Goal: Information Seeking & Learning: Learn about a topic

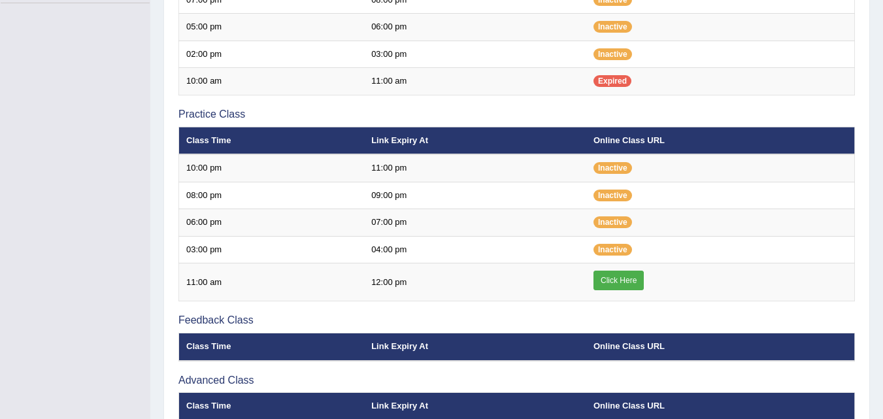
scroll to position [361, 0]
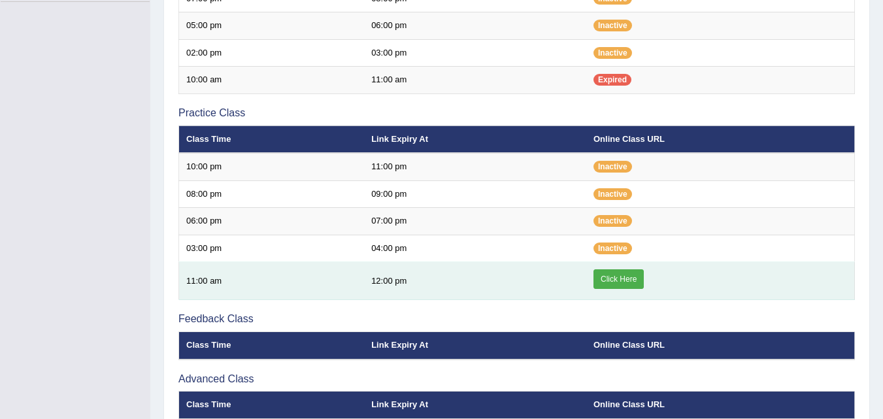
click at [609, 283] on link "Click Here" at bounding box center [619, 279] width 50 height 20
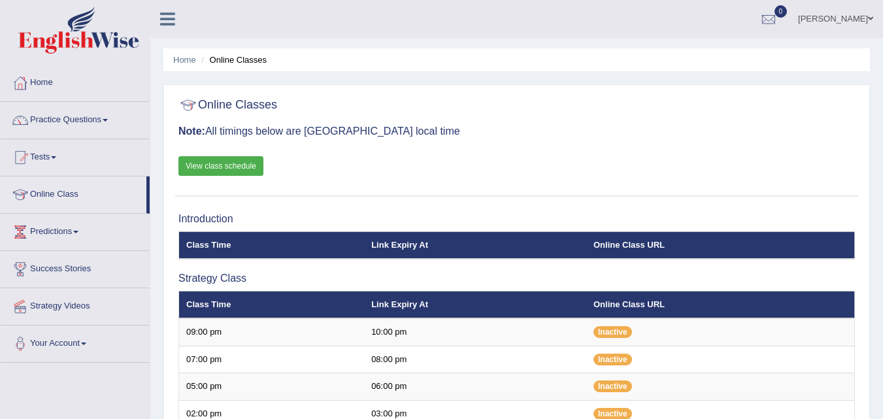
click at [100, 133] on link "Practice Questions" at bounding box center [75, 118] width 149 height 33
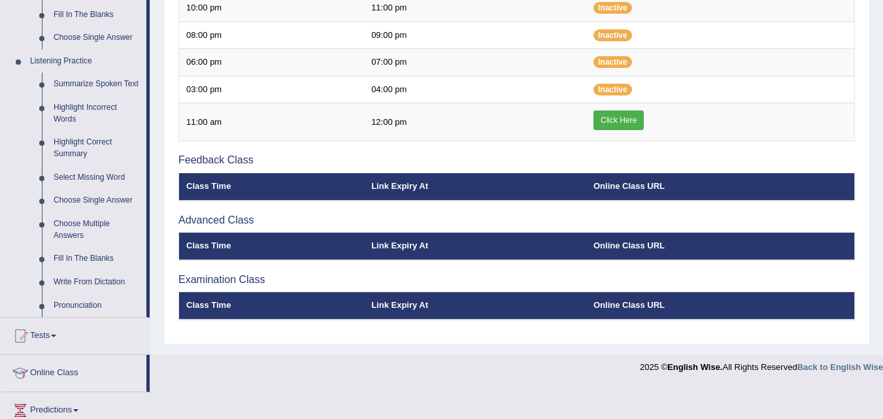
scroll to position [520, 0]
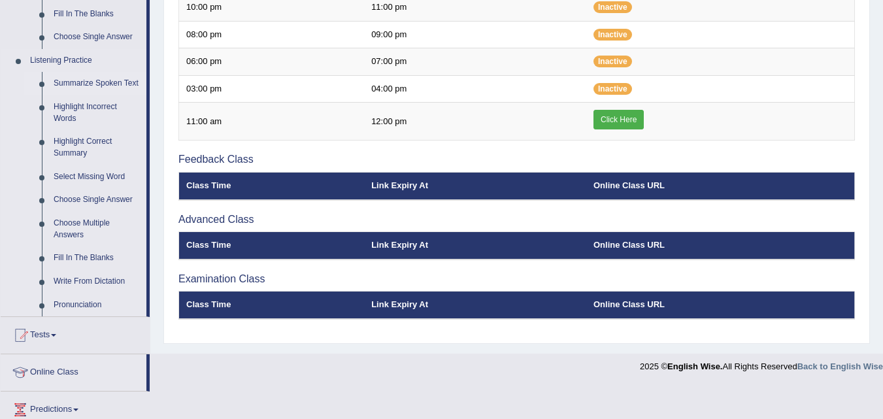
click at [72, 83] on link "Summarize Spoken Text" at bounding box center [97, 84] width 99 height 24
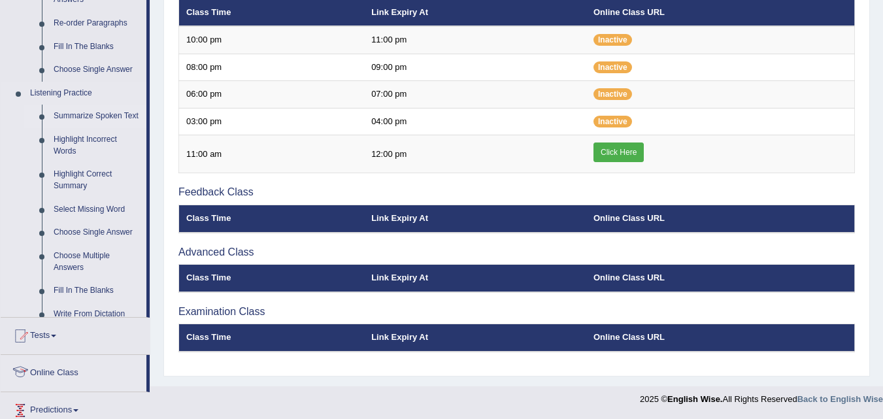
scroll to position [501, 0]
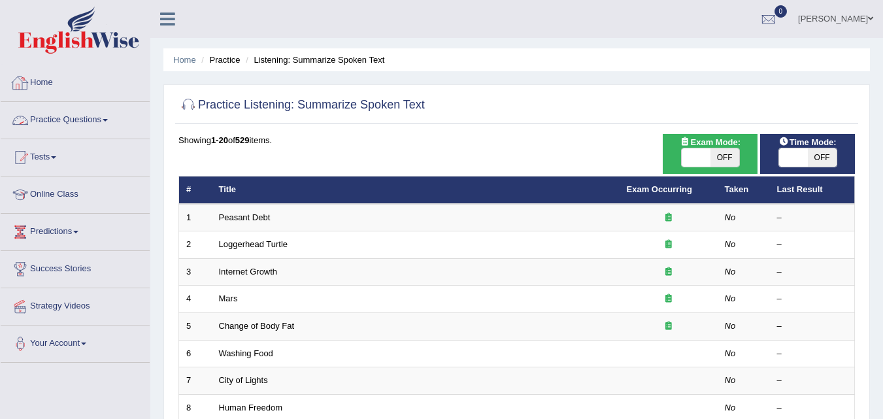
click at [95, 111] on link "Practice Questions" at bounding box center [75, 118] width 149 height 33
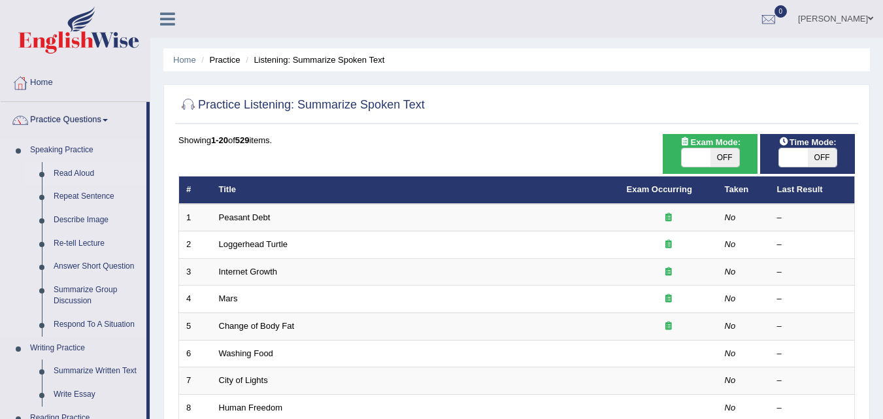
click at [76, 173] on link "Read Aloud" at bounding box center [97, 174] width 99 height 24
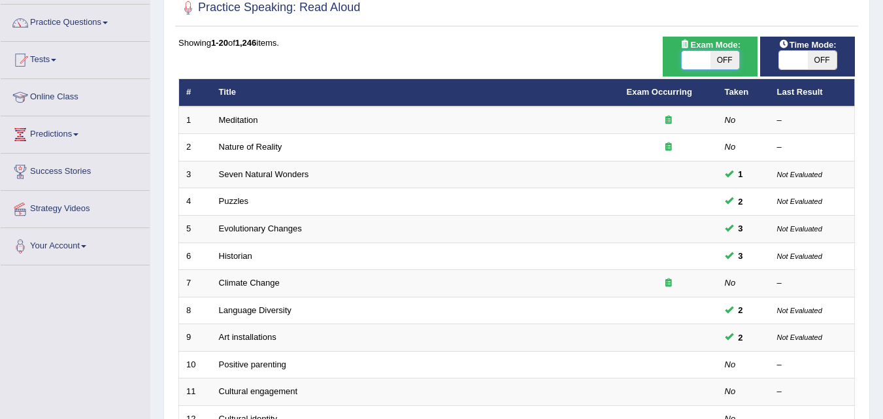
click at [697, 55] on span at bounding box center [696, 60] width 29 height 18
checkbox input "true"
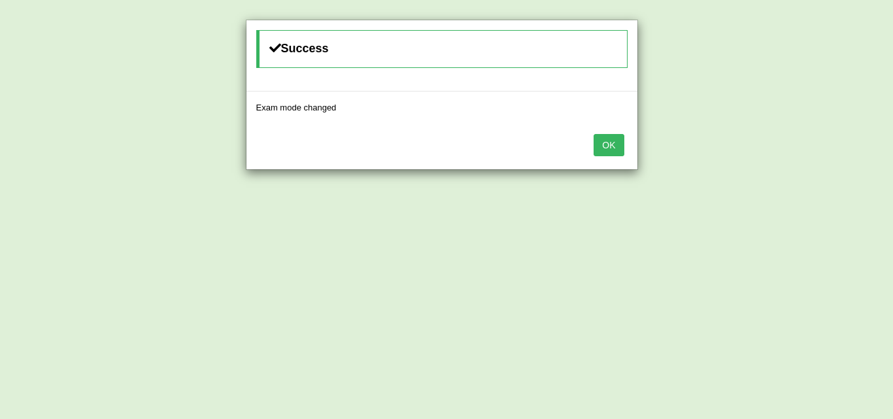
click at [601, 139] on button "OK" at bounding box center [609, 145] width 30 height 22
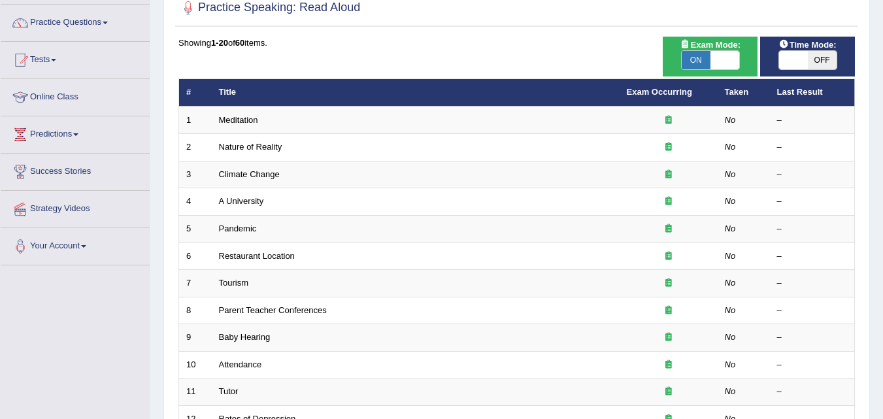
click at [792, 54] on span at bounding box center [793, 60] width 29 height 18
checkbox input "true"
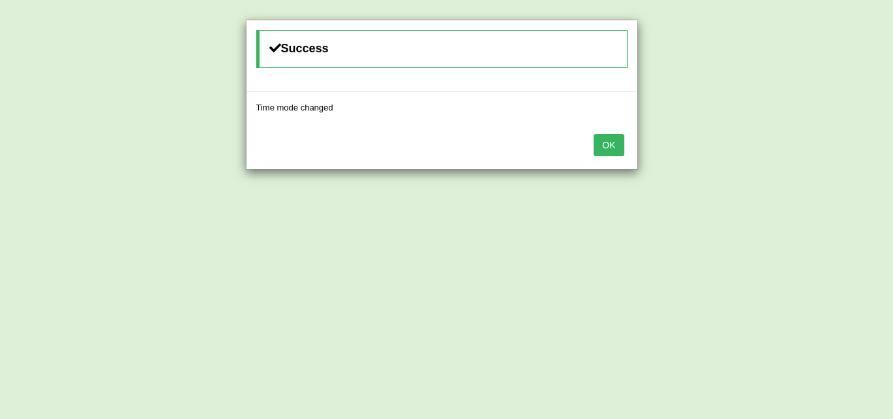
click at [602, 137] on button "OK" at bounding box center [609, 145] width 30 height 22
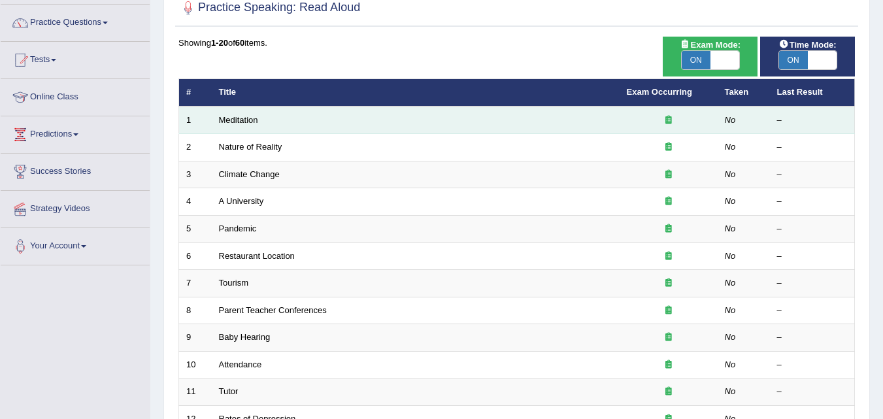
click at [518, 123] on td "Meditation" at bounding box center [416, 120] width 408 height 27
click at [256, 128] on td "Meditation" at bounding box center [416, 120] width 408 height 27
click at [242, 117] on link "Meditation" at bounding box center [238, 120] width 39 height 10
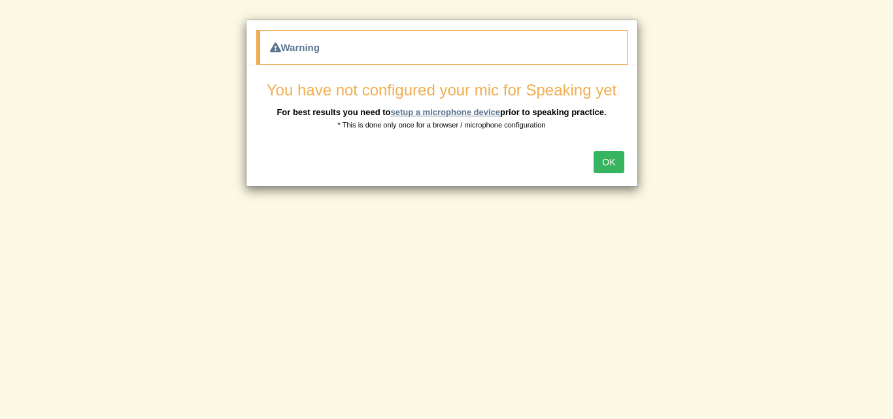
click at [461, 109] on link "setup a microphone device" at bounding box center [445, 112] width 110 height 10
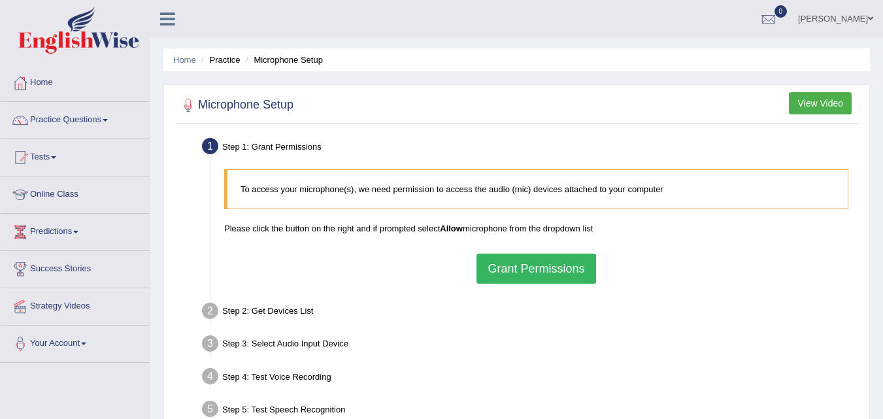
click at [534, 271] on button "Grant Permissions" at bounding box center [536, 269] width 119 height 30
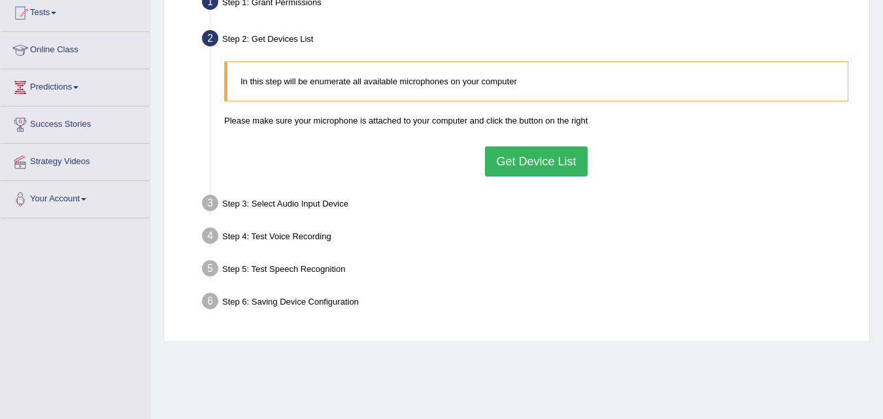
scroll to position [153, 0]
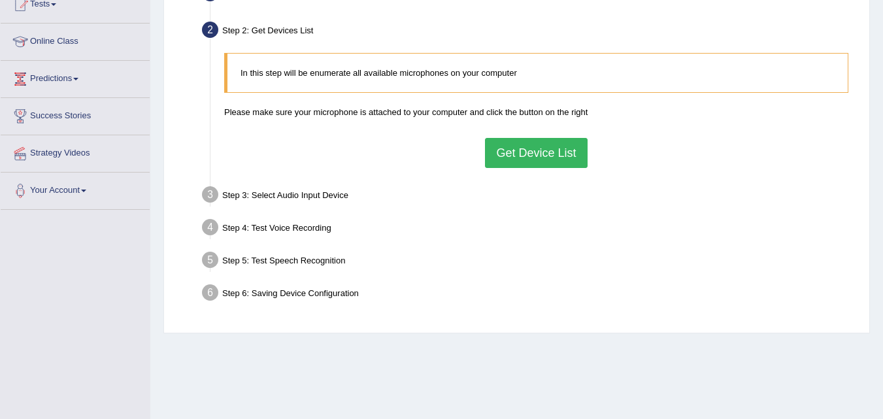
click at [526, 138] on button "Get Device List" at bounding box center [536, 153] width 102 height 30
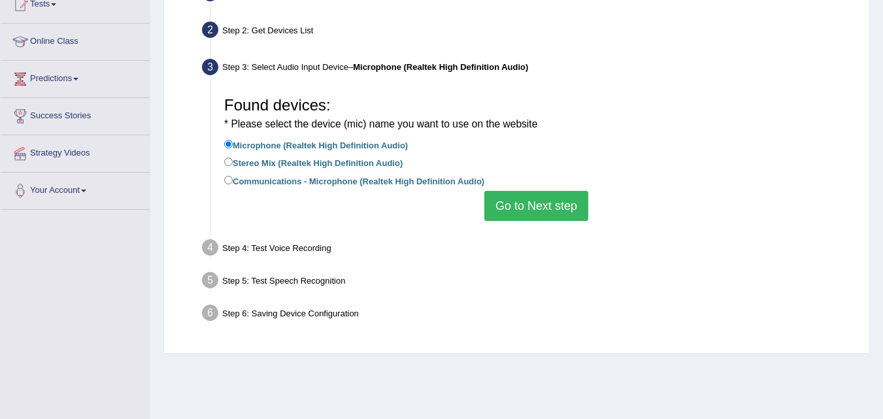
click at [511, 199] on button "Go to Next step" at bounding box center [536, 206] width 104 height 30
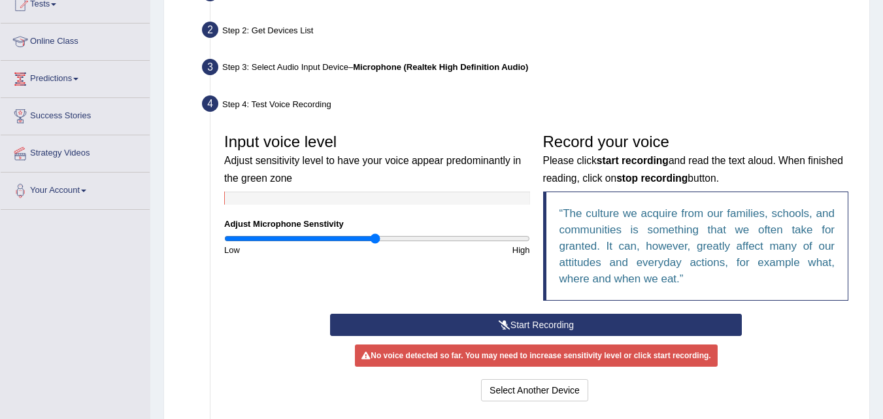
click at [439, 325] on button "Start Recording" at bounding box center [536, 325] width 412 height 22
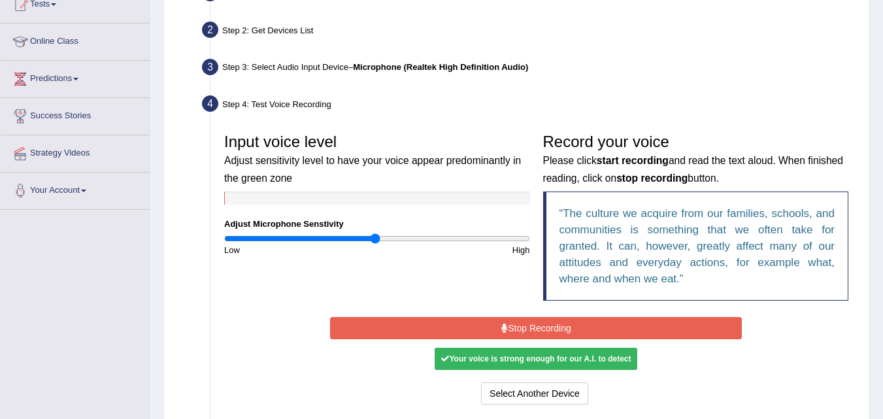
click at [471, 333] on button "Stop Recording" at bounding box center [536, 328] width 412 height 22
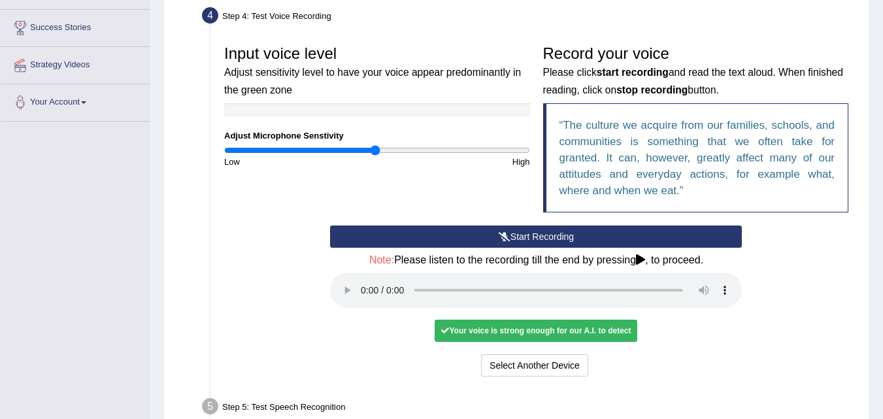
scroll to position [250, 0]
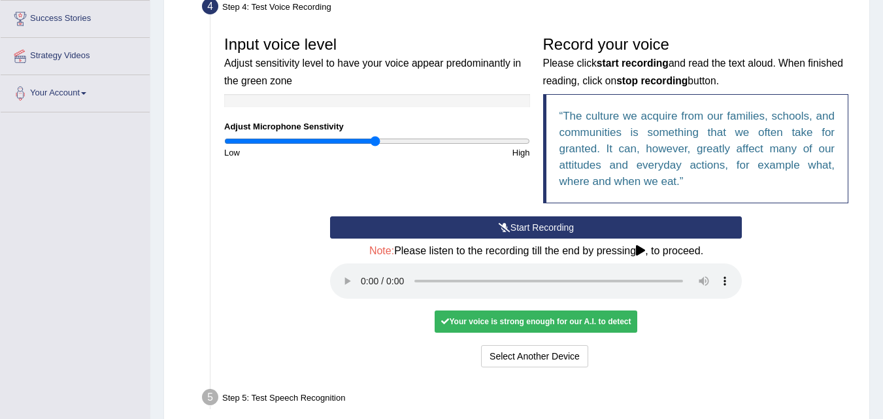
click at [471, 316] on div "Your voice is strong enough for our A.I. to detect" at bounding box center [536, 321] width 203 height 22
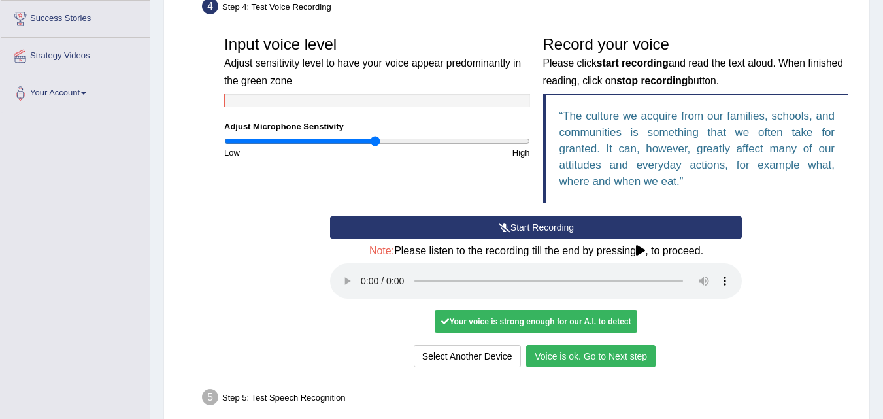
click at [603, 356] on button "Voice is ok. Go to Next step" at bounding box center [590, 356] width 129 height 22
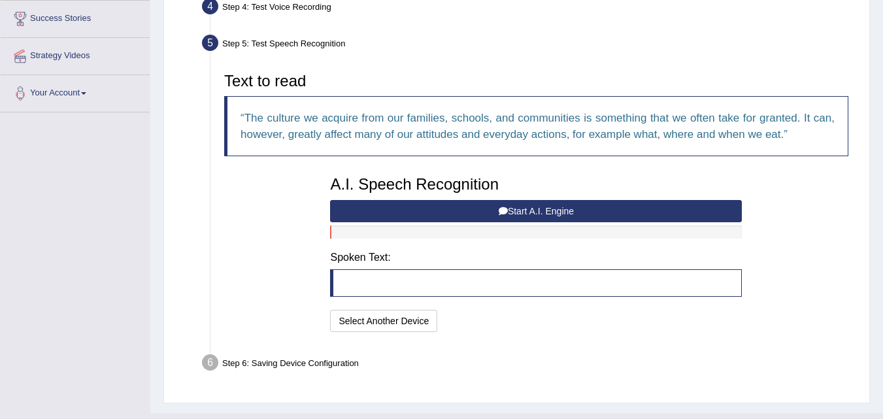
click at [584, 210] on button "Start A.I. Engine" at bounding box center [536, 211] width 412 height 22
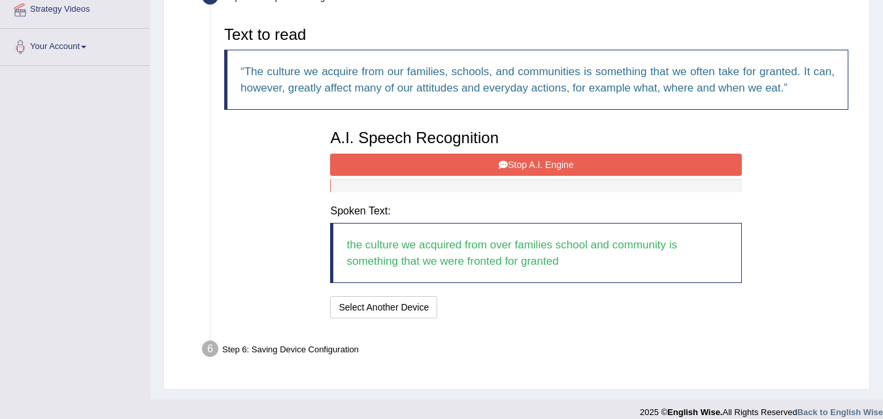
scroll to position [310, 0]
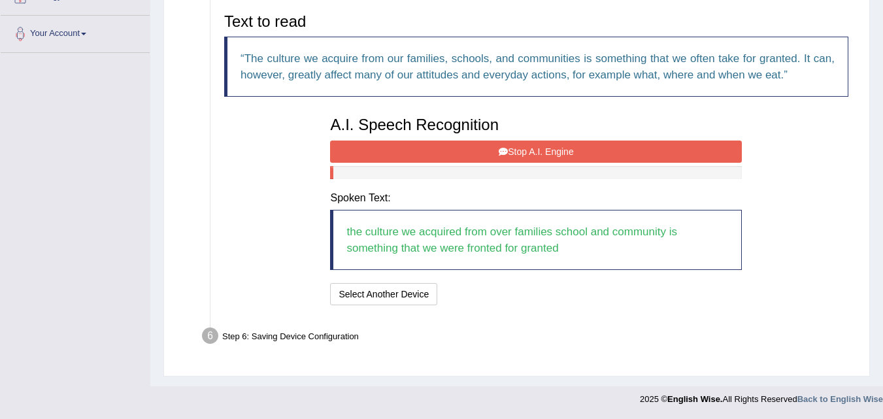
click at [484, 151] on button "Stop A.I. Engine" at bounding box center [536, 152] width 412 height 22
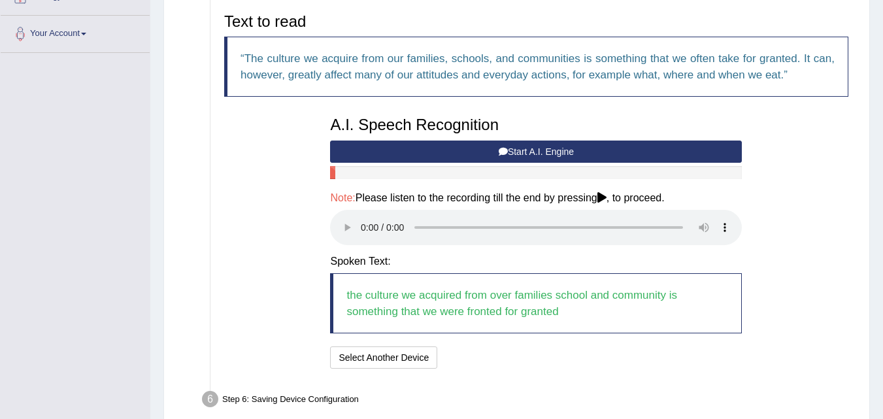
click at [484, 151] on button "Start A.I. Engine" at bounding box center [536, 152] width 412 height 22
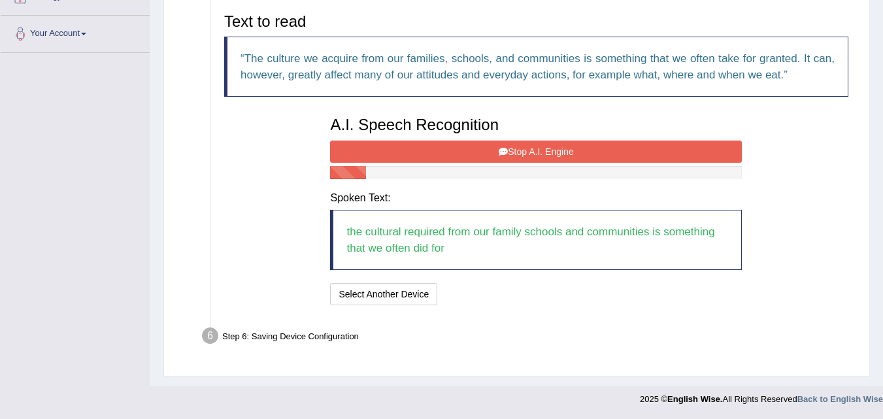
click at [454, 150] on button "Stop A.I. Engine" at bounding box center [536, 152] width 412 height 22
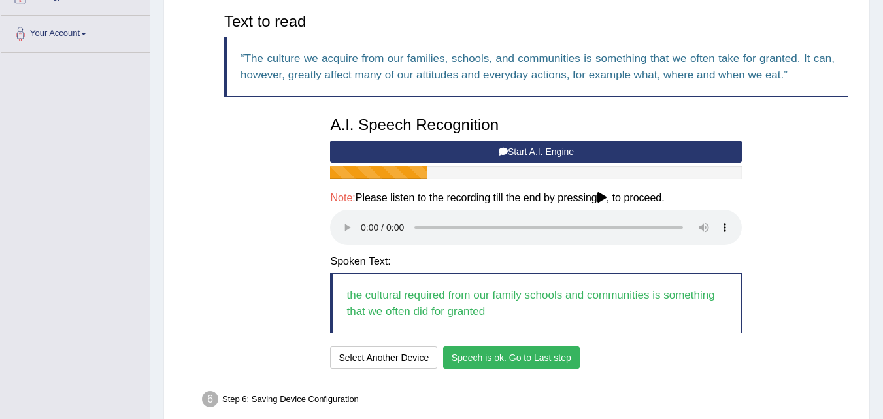
click at [488, 360] on button "Speech is ok. Go to Last step" at bounding box center [511, 357] width 137 height 22
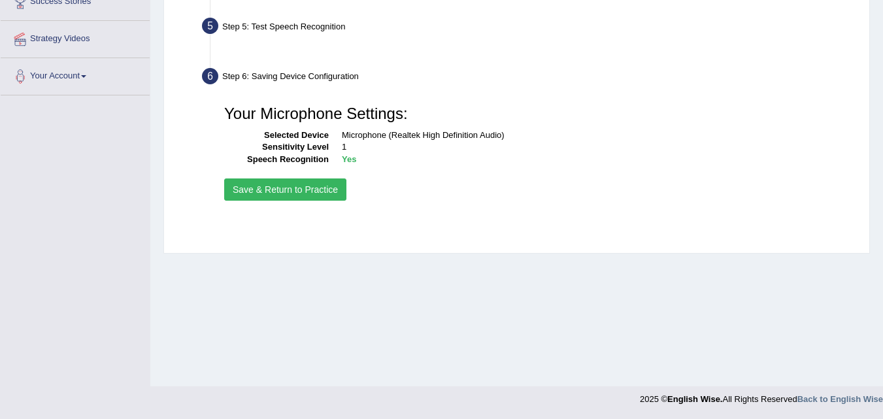
scroll to position [267, 0]
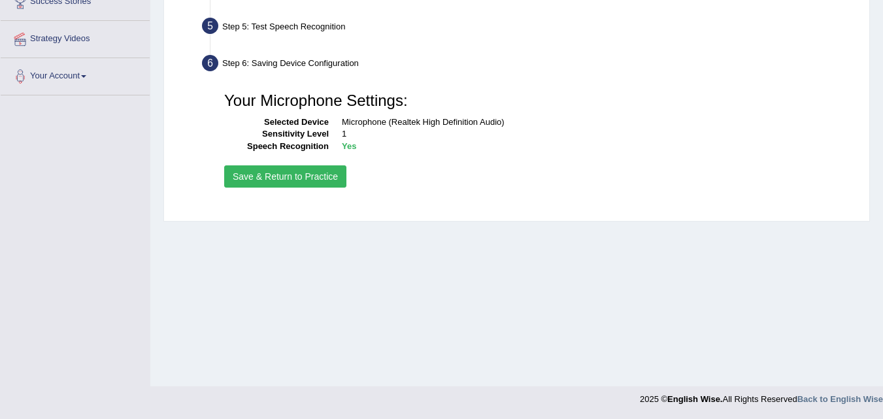
click at [259, 171] on button "Save & Return to Practice" at bounding box center [285, 176] width 122 height 22
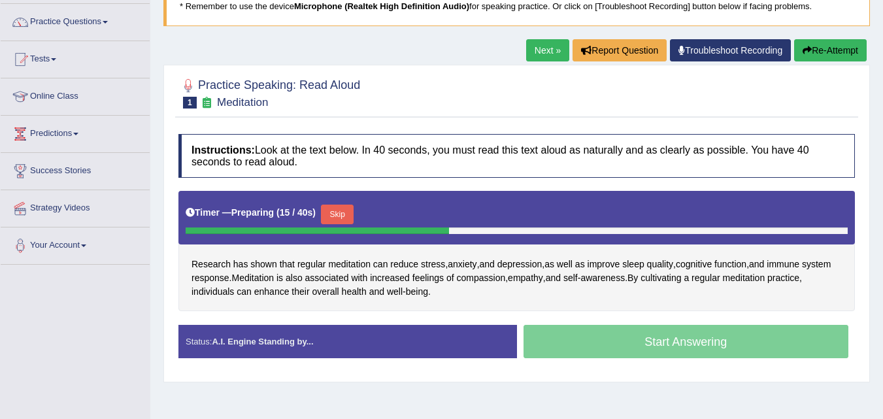
click at [820, 51] on button "Re-Attempt" at bounding box center [830, 50] width 73 height 22
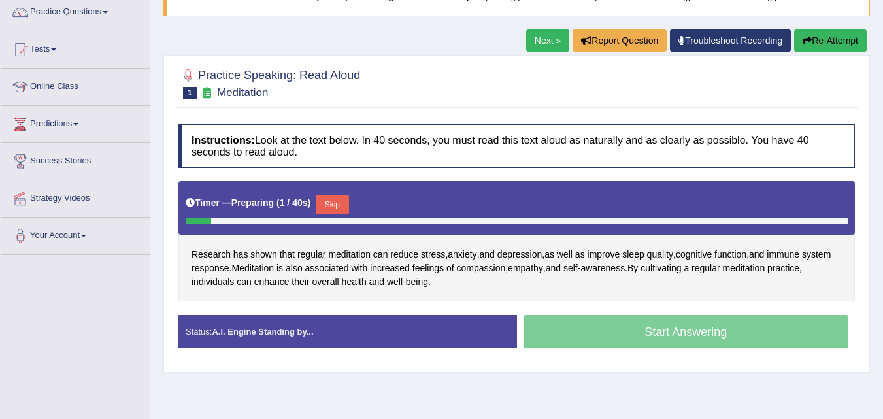
scroll to position [108, 0]
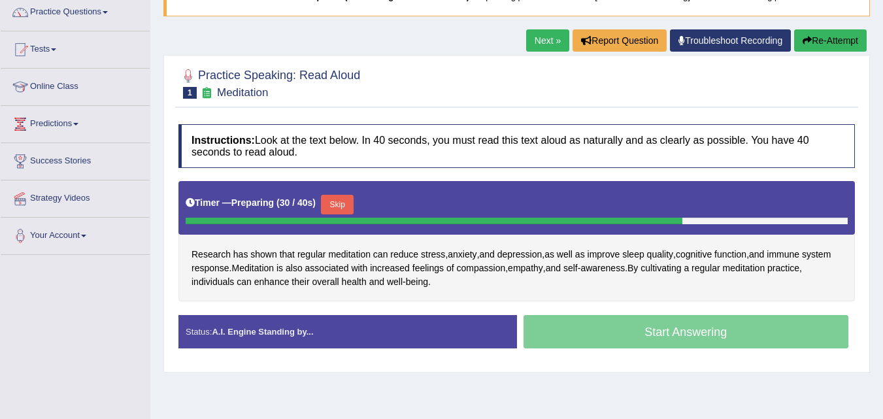
click at [588, 343] on div "Start Answering" at bounding box center [686, 333] width 339 height 37
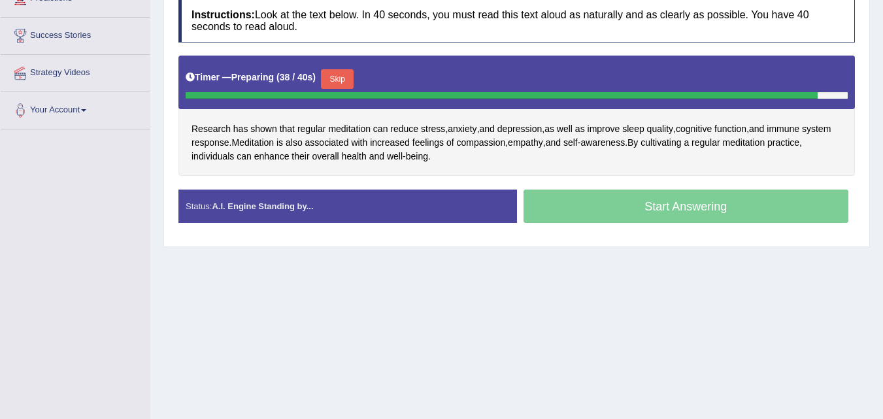
scroll to position [256, 0]
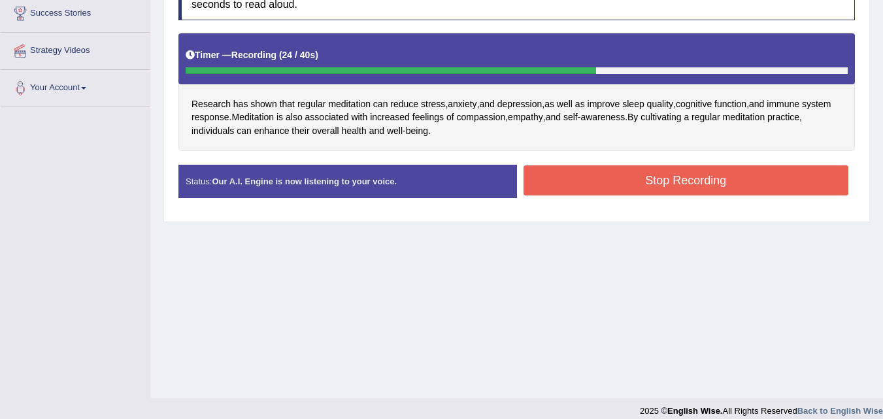
click at [710, 176] on button "Stop Recording" at bounding box center [687, 180] width 326 height 30
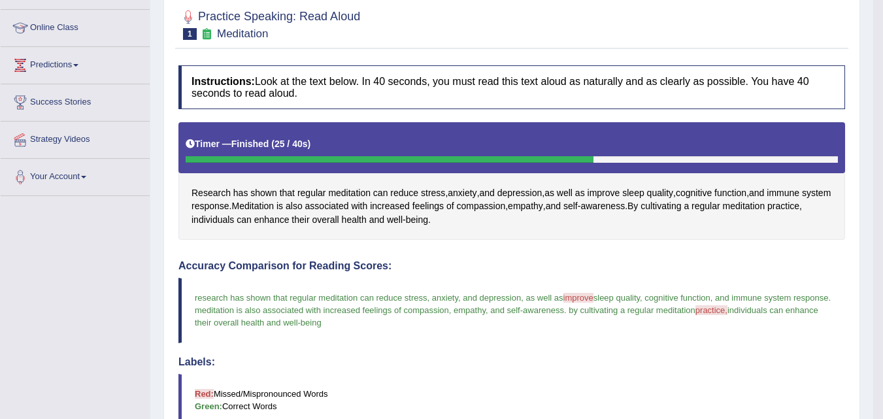
scroll to position [131, 0]
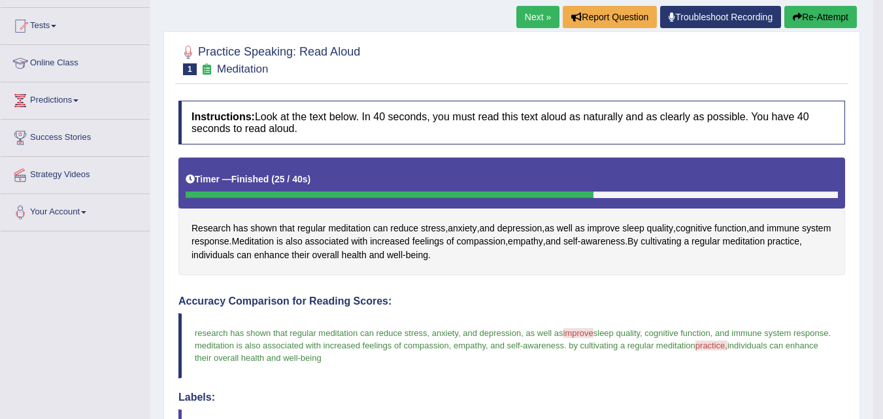
click at [530, 12] on link "Next »" at bounding box center [537, 17] width 43 height 22
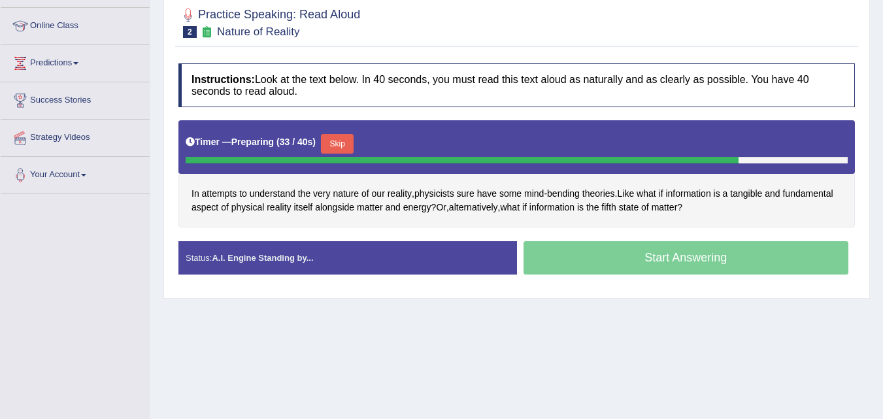
click at [335, 144] on button "Skip" at bounding box center [337, 144] width 33 height 20
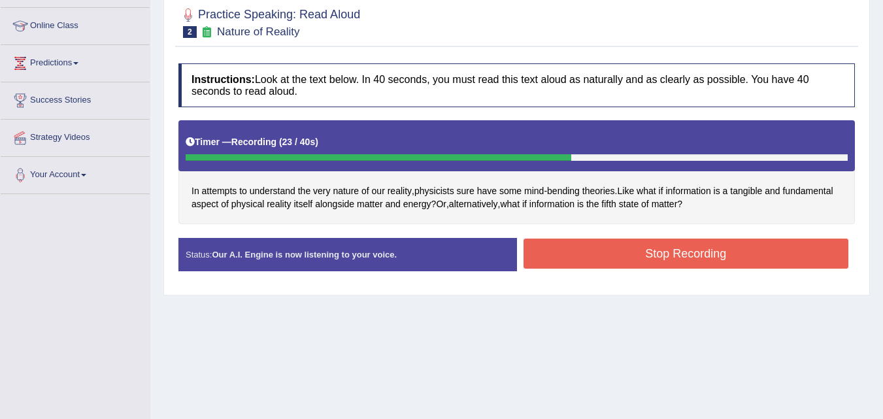
click at [626, 253] on button "Stop Recording" at bounding box center [687, 254] width 326 height 30
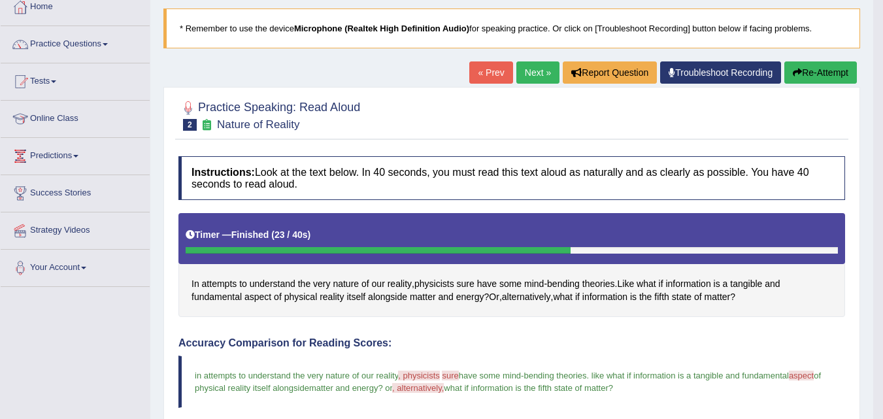
scroll to position [76, 0]
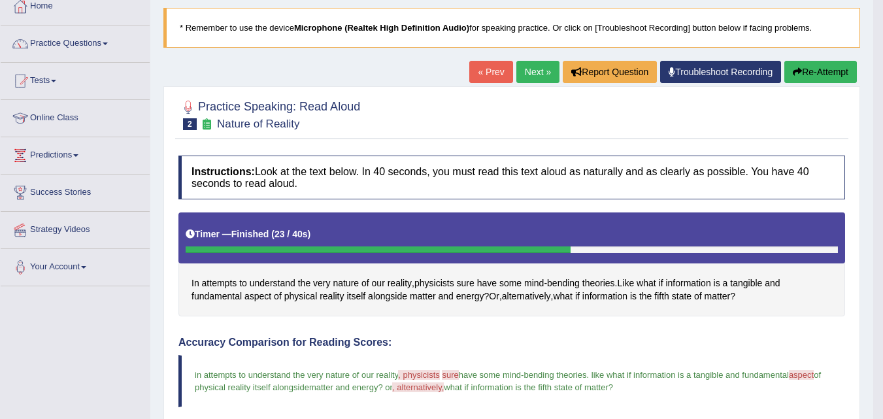
click at [815, 69] on button "Re-Attempt" at bounding box center [820, 72] width 73 height 22
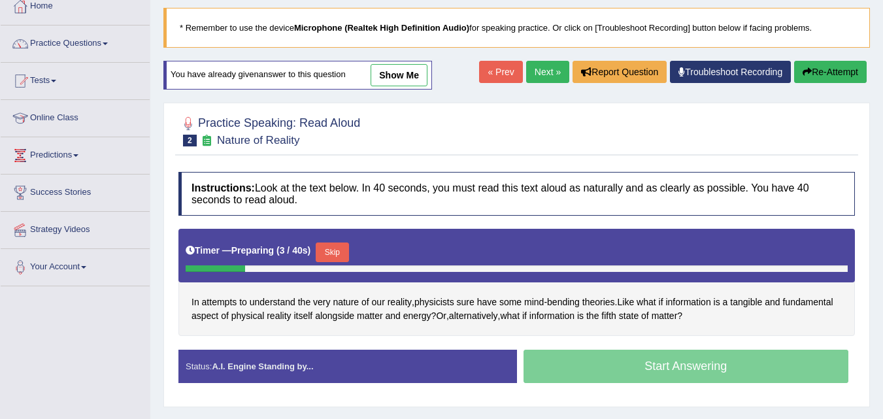
click at [339, 248] on button "Skip" at bounding box center [332, 253] width 33 height 20
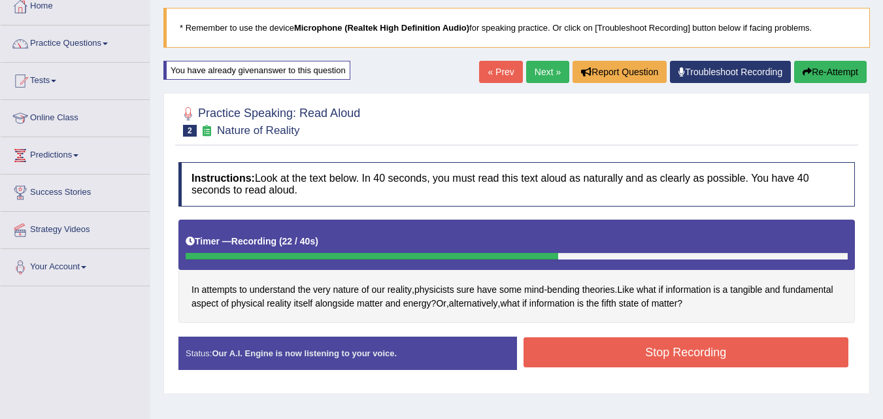
click at [571, 354] on button "Stop Recording" at bounding box center [687, 352] width 326 height 30
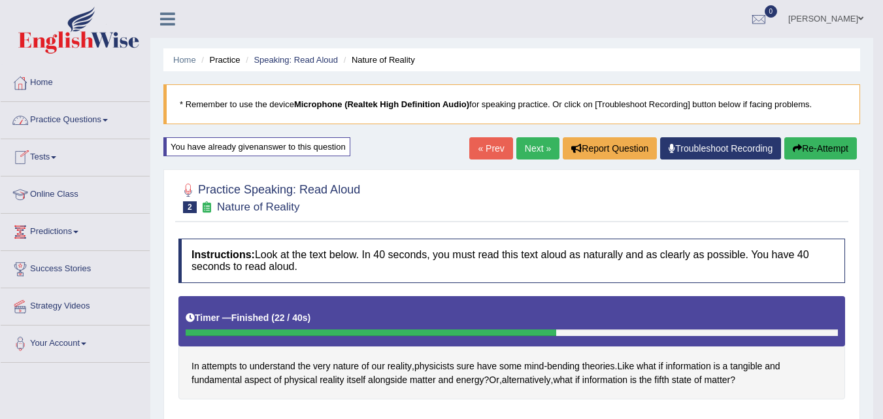
click at [80, 121] on link "Practice Questions" at bounding box center [75, 118] width 149 height 33
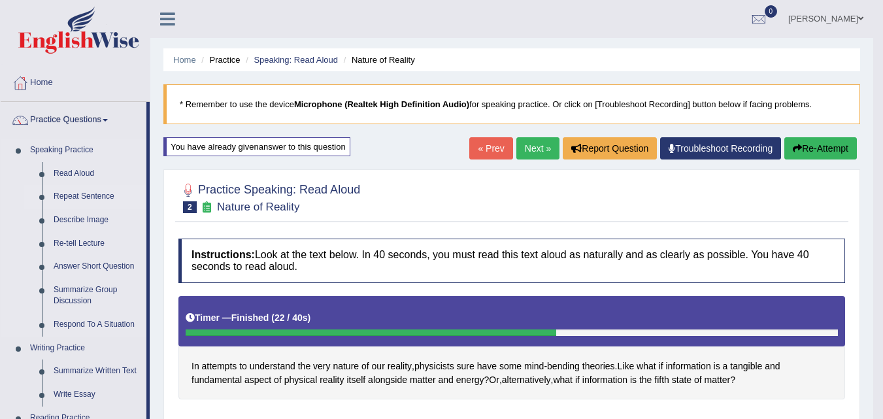
click at [51, 199] on link "Repeat Sentence" at bounding box center [97, 197] width 99 height 24
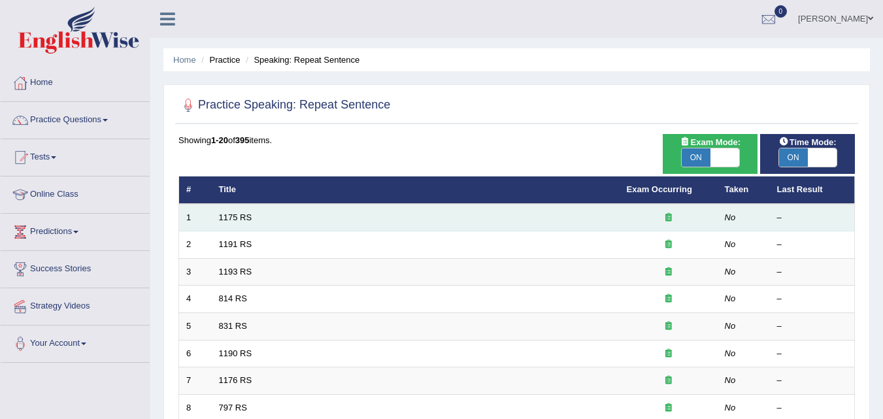
click at [218, 218] on td "1175 RS" at bounding box center [416, 217] width 408 height 27
click at [229, 216] on link "1175 RS" at bounding box center [235, 217] width 33 height 10
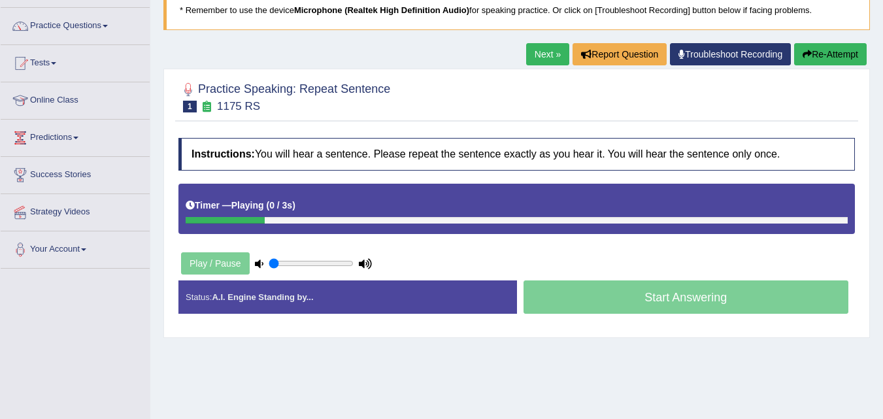
scroll to position [92, 0]
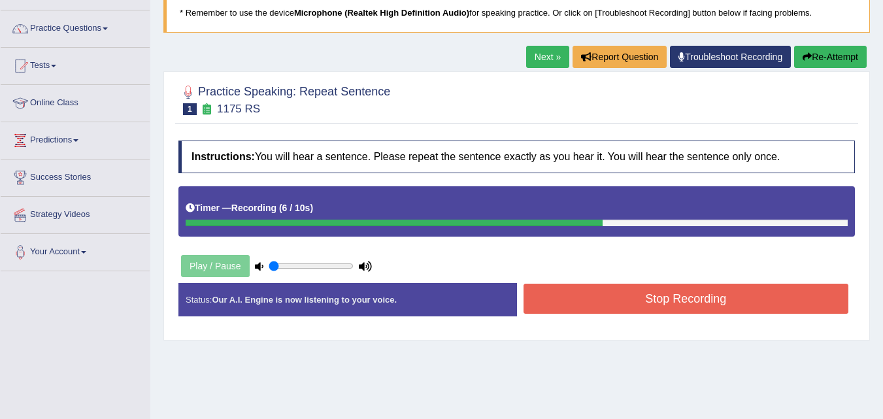
click at [576, 282] on div "Created with Highcharts 7.1.2 Great Too slow Too fast Time Speech pace meter: 0…" at bounding box center [689, 282] width 345 height 1
click at [578, 294] on button "Stop Recording" at bounding box center [687, 299] width 326 height 30
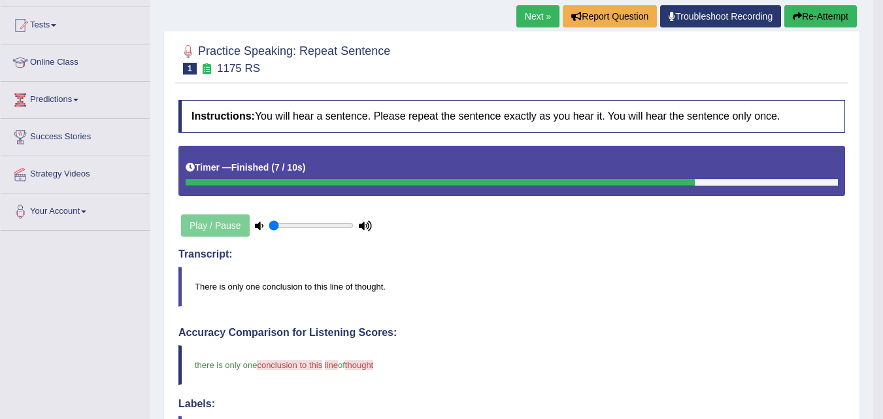
scroll to position [80, 0]
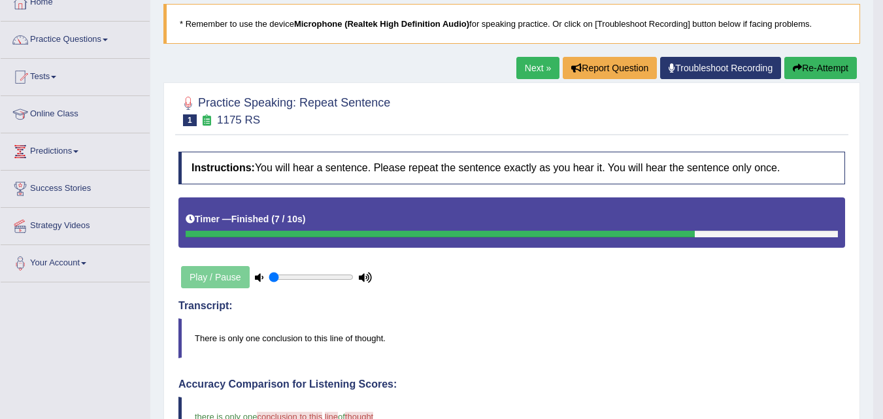
click at [819, 67] on button "Re-Attempt" at bounding box center [820, 68] width 73 height 22
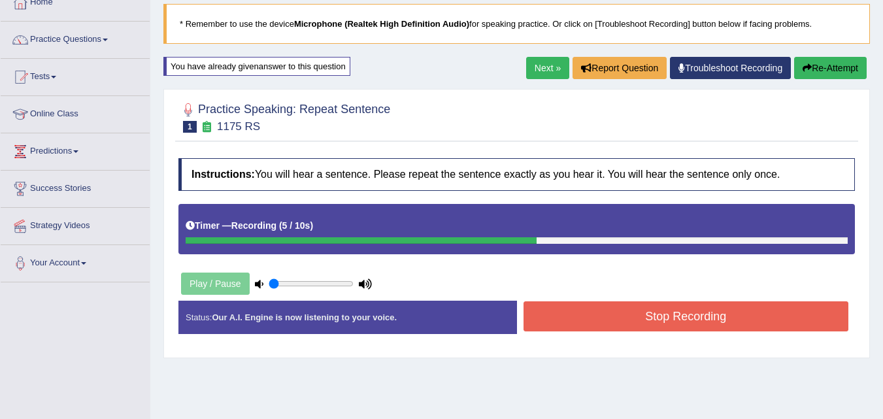
click at [694, 329] on button "Stop Recording" at bounding box center [687, 316] width 326 height 30
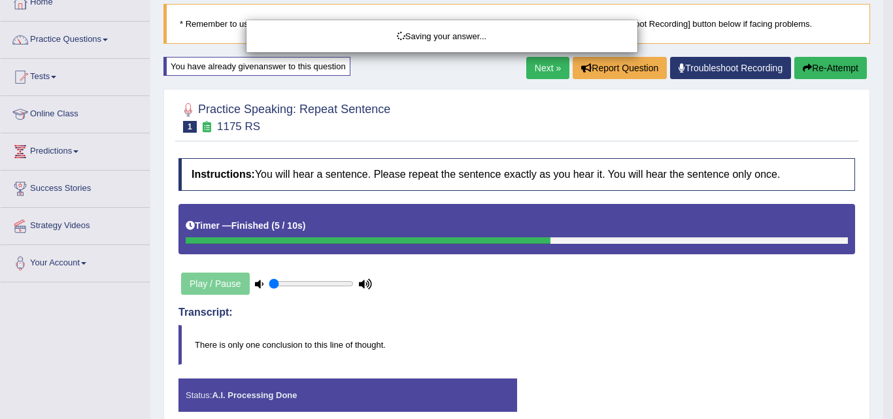
click at [512, 355] on div "Saving your answer..." at bounding box center [446, 209] width 893 height 419
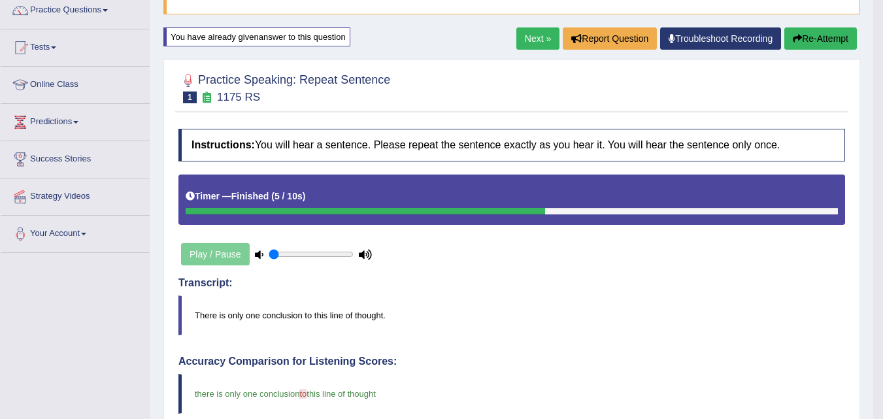
scroll to position [109, 0]
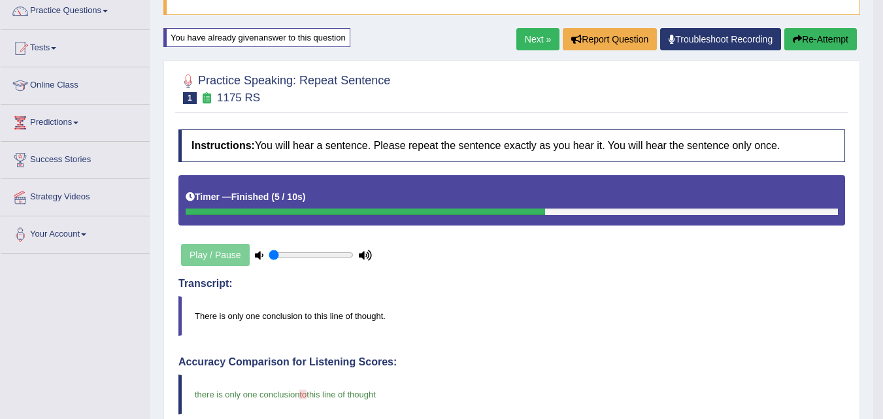
click at [522, 39] on link "Next »" at bounding box center [537, 39] width 43 height 22
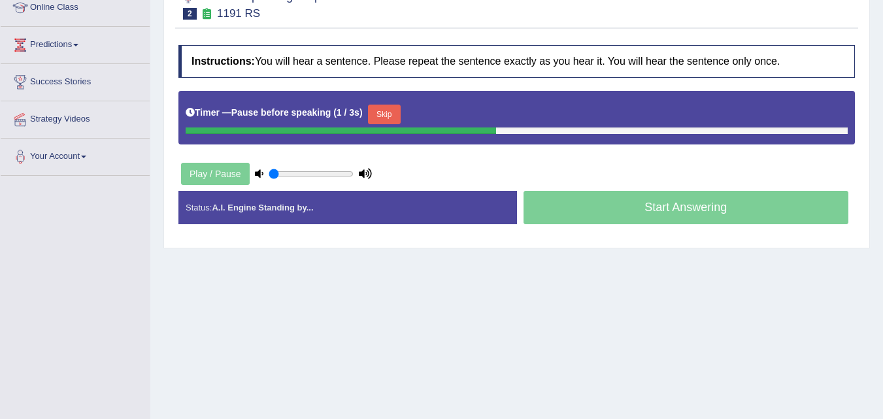
scroll to position [188, 0]
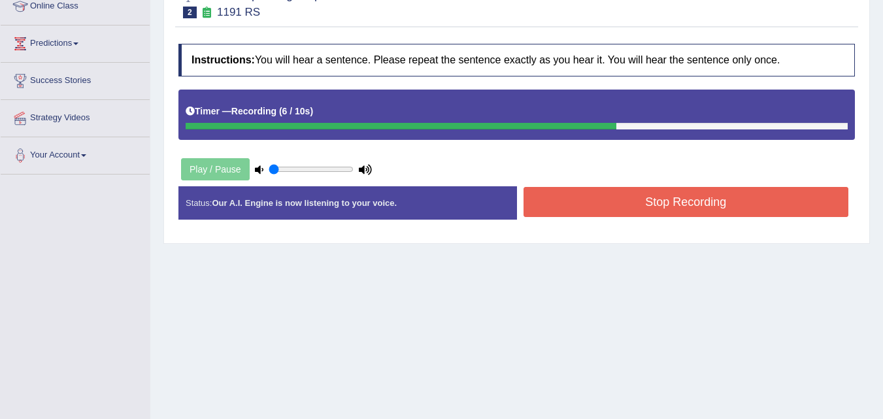
click at [614, 212] on button "Stop Recording" at bounding box center [687, 202] width 326 height 30
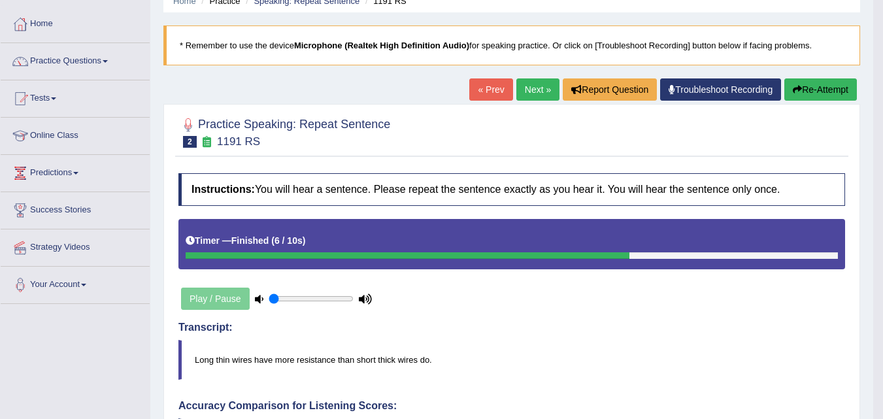
scroll to position [59, 0]
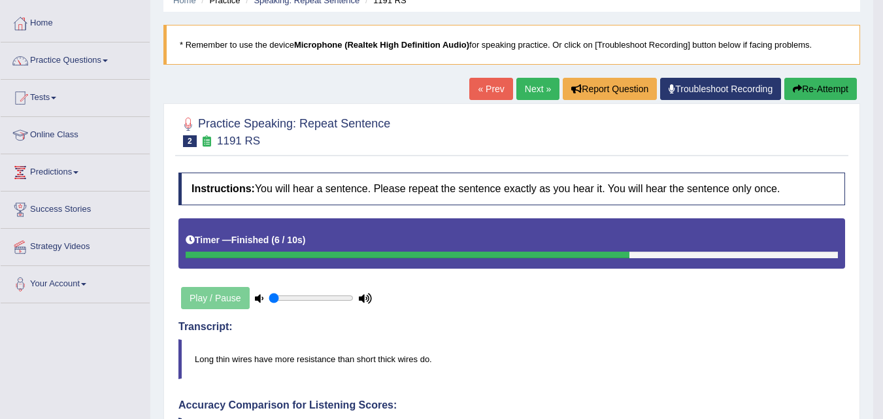
click at [532, 87] on link "Next »" at bounding box center [537, 89] width 43 height 22
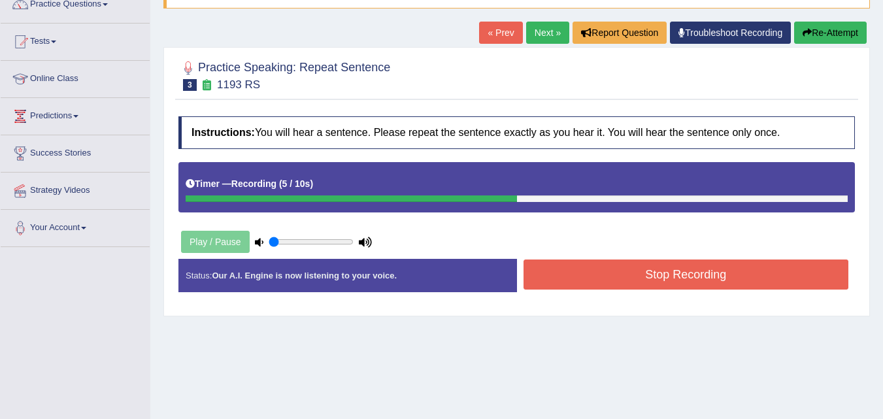
click at [554, 273] on button "Stop Recording" at bounding box center [687, 275] width 326 height 30
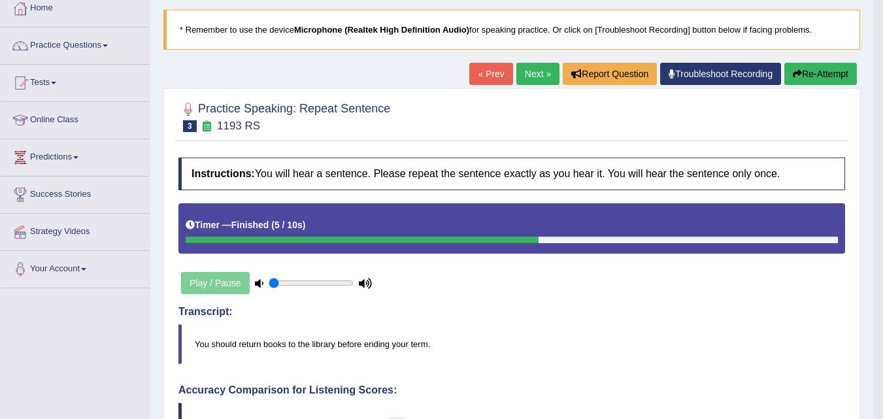
scroll to position [56, 0]
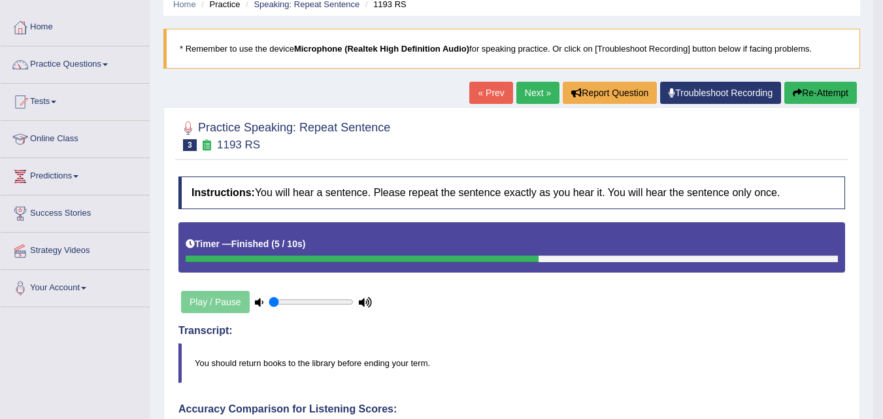
click at [533, 92] on link "Next »" at bounding box center [537, 93] width 43 height 22
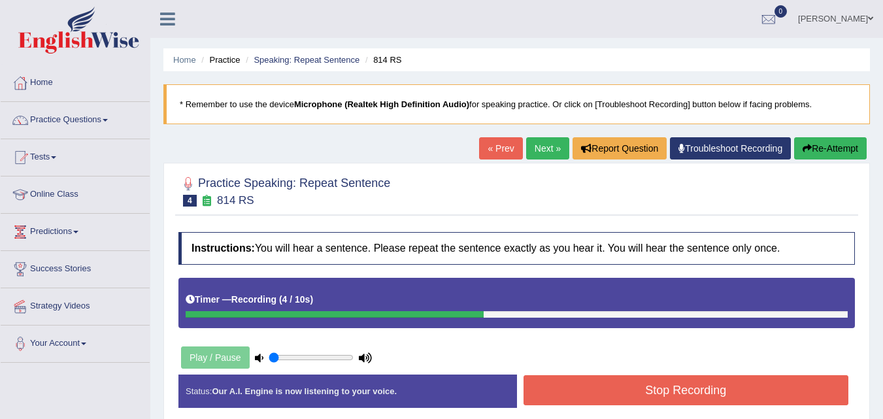
click at [806, 143] on button "Re-Attempt" at bounding box center [830, 148] width 73 height 22
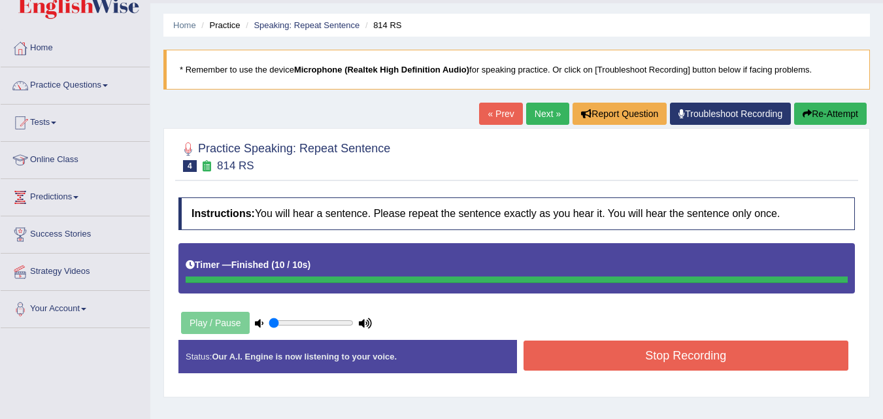
scroll to position [12, 0]
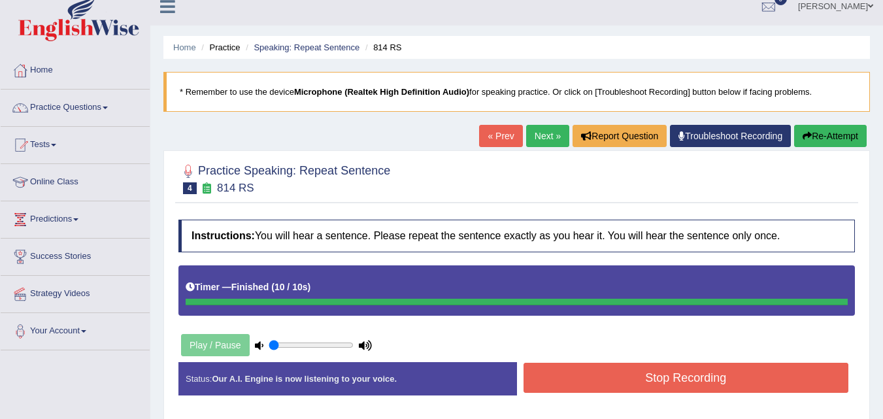
click at [822, 135] on button "Re-Attempt" at bounding box center [830, 136] width 73 height 22
click at [614, 378] on button "Stop Recording" at bounding box center [687, 378] width 326 height 30
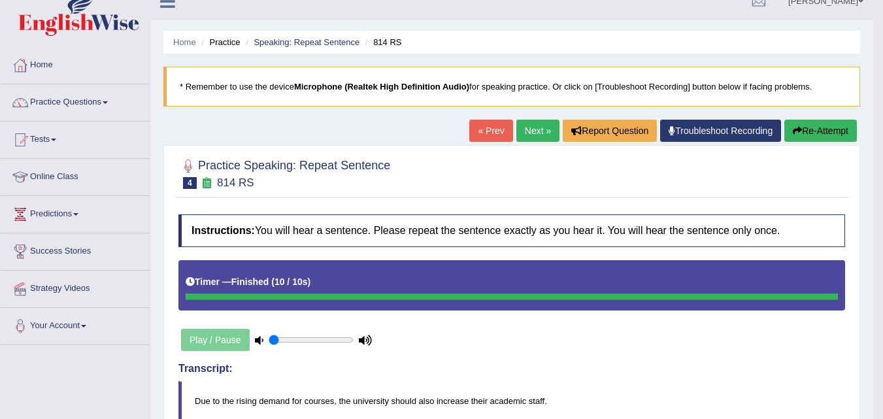
scroll to position [12, 0]
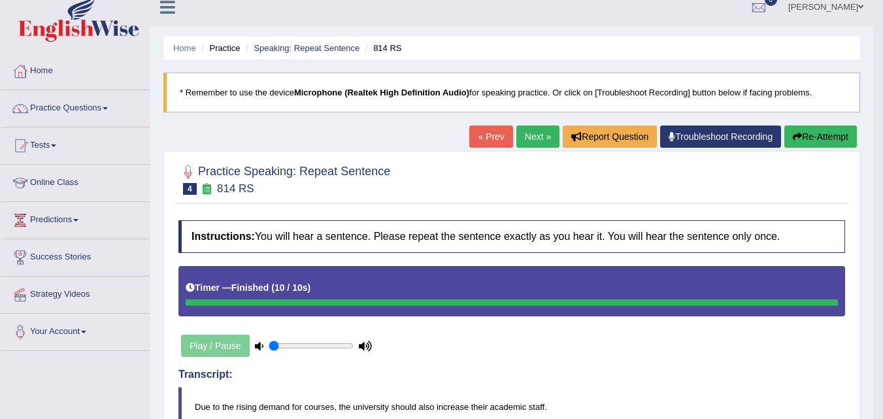
click at [525, 141] on link "Next »" at bounding box center [537, 137] width 43 height 22
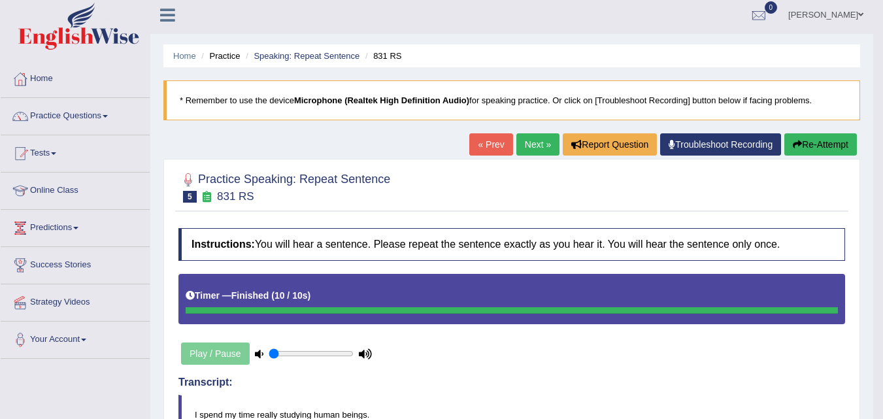
scroll to position [10, 0]
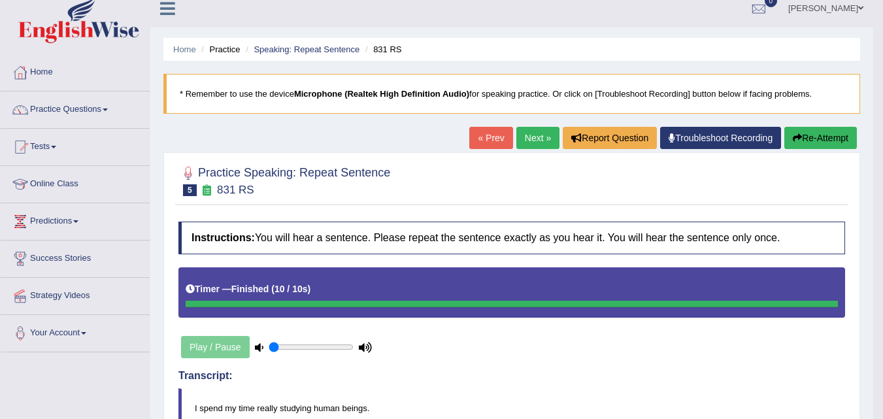
click at [524, 134] on link "Next »" at bounding box center [537, 138] width 43 height 22
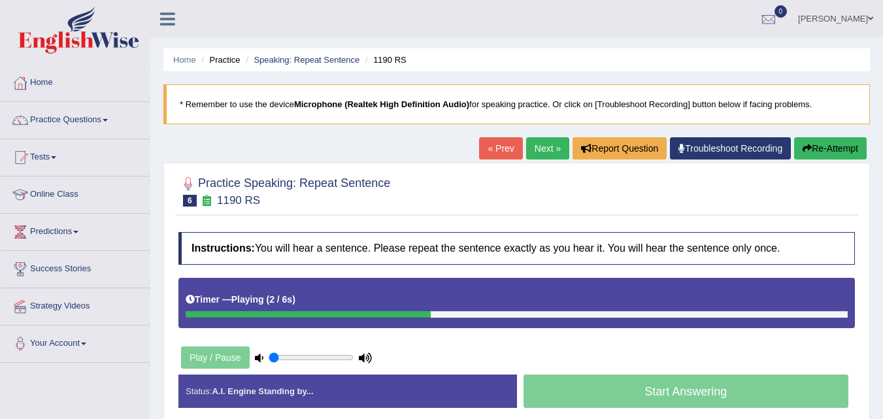
click at [607, 344] on div "Instructions: You will hear a sentence. Please repeat the sentence exactly as y…" at bounding box center [516, 325] width 683 height 199
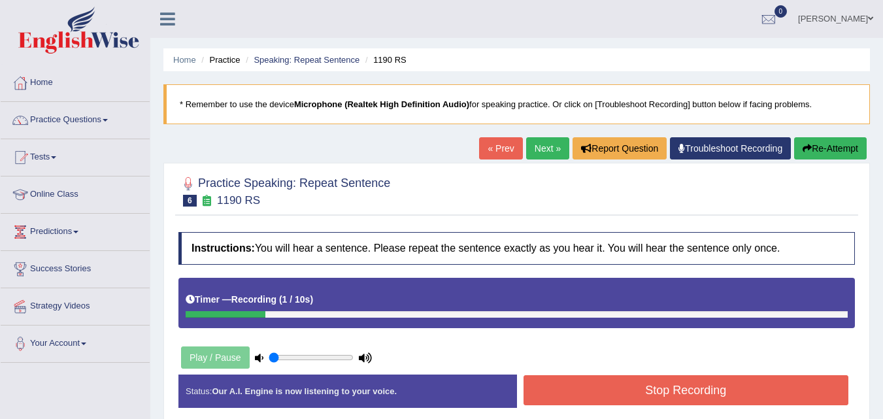
click at [845, 152] on button "Re-Attempt" at bounding box center [830, 148] width 73 height 22
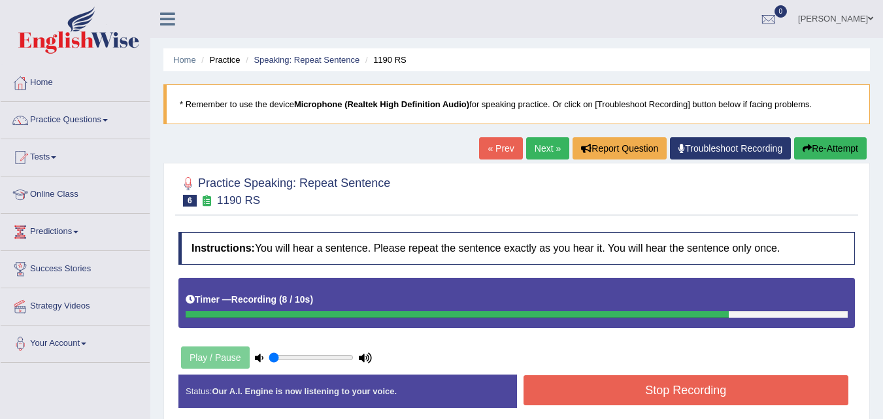
click at [571, 384] on button "Stop Recording" at bounding box center [687, 390] width 326 height 30
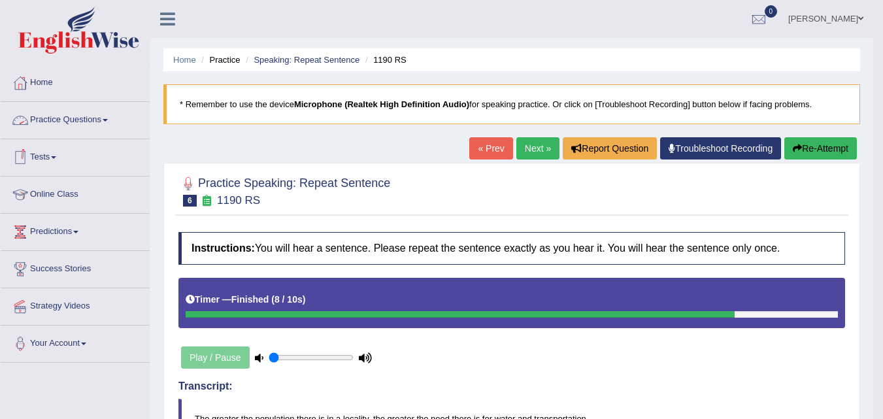
click at [82, 115] on link "Practice Questions" at bounding box center [75, 118] width 149 height 33
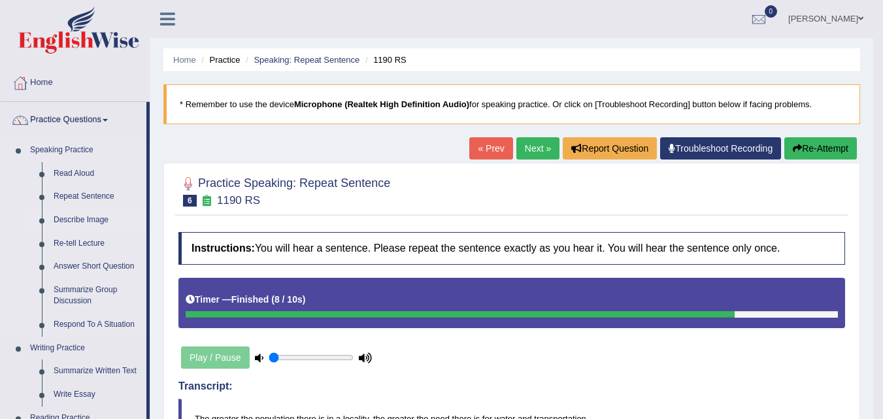
click at [68, 218] on link "Describe Image" at bounding box center [97, 221] width 99 height 24
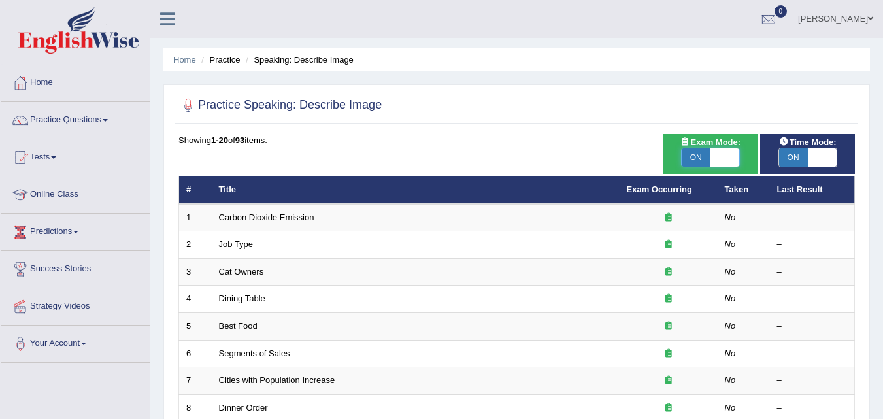
click at [731, 155] on span at bounding box center [725, 157] width 29 height 18
checkbox input "false"
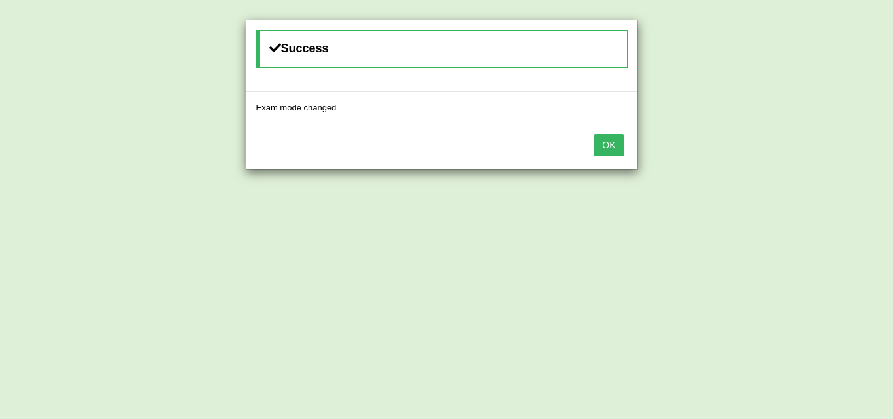
click at [596, 150] on button "OK" at bounding box center [609, 145] width 30 height 22
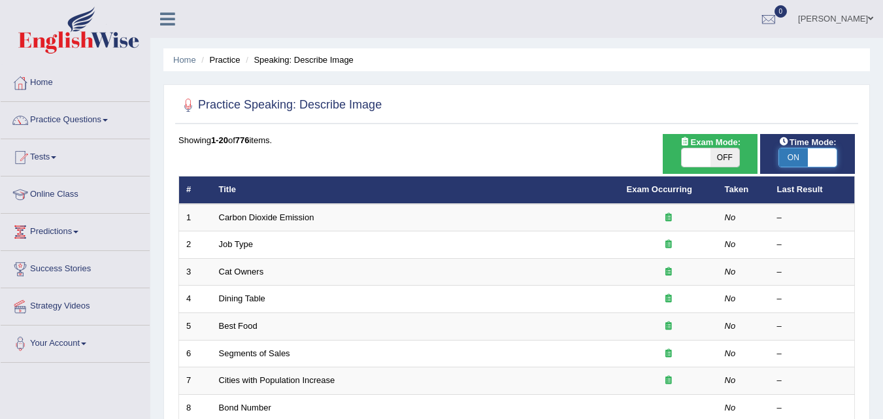
click at [817, 154] on span at bounding box center [822, 157] width 29 height 18
checkbox input "false"
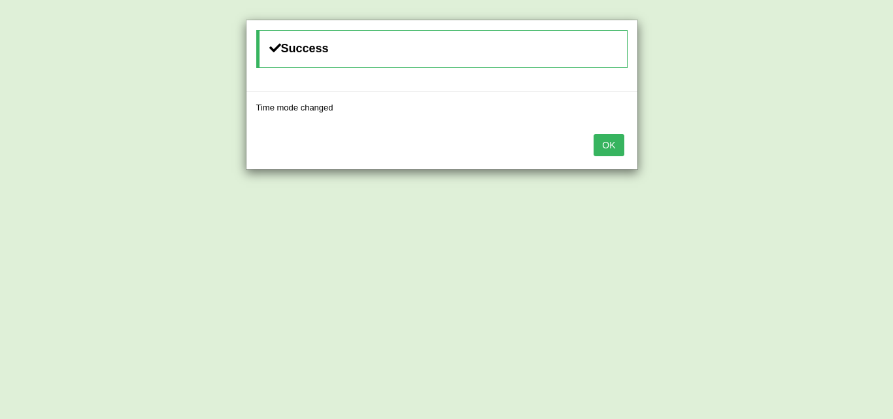
click at [606, 135] on button "OK" at bounding box center [609, 145] width 30 height 22
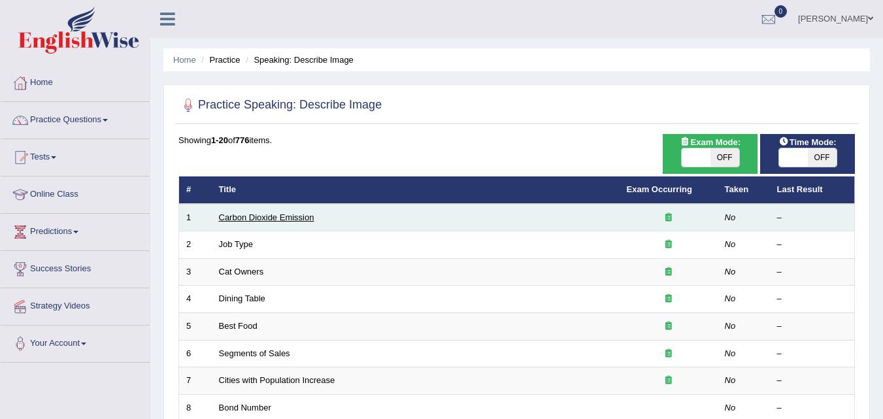
click at [276, 217] on link "Carbon Dioxide Emission" at bounding box center [266, 217] width 95 height 10
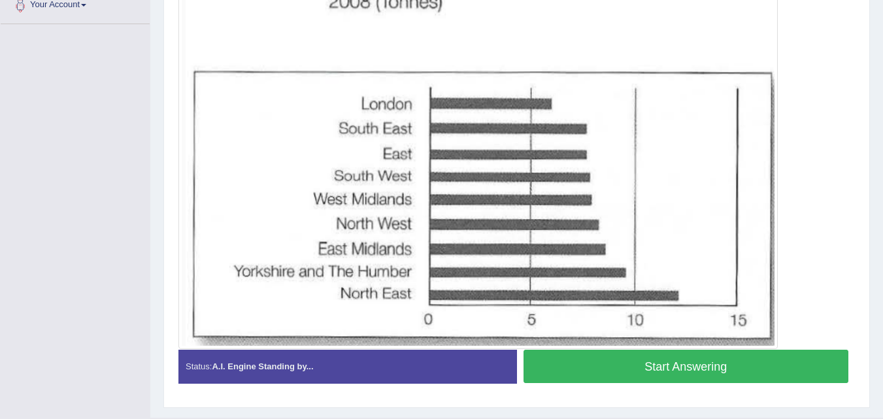
scroll to position [370, 0]
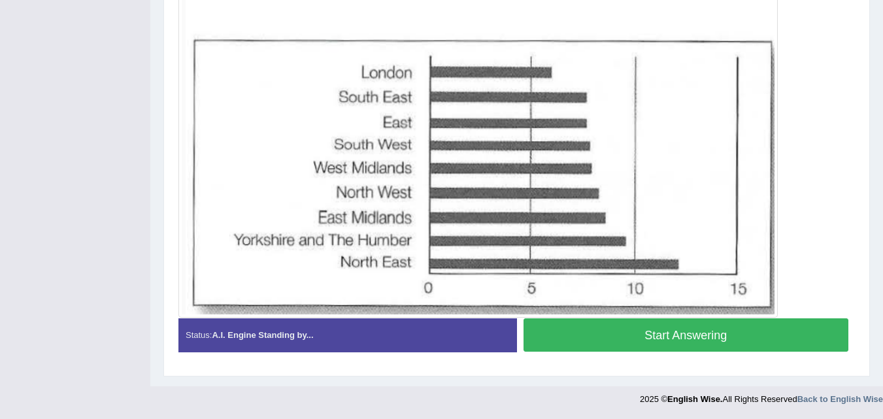
click at [598, 327] on button "Start Answering" at bounding box center [687, 334] width 326 height 33
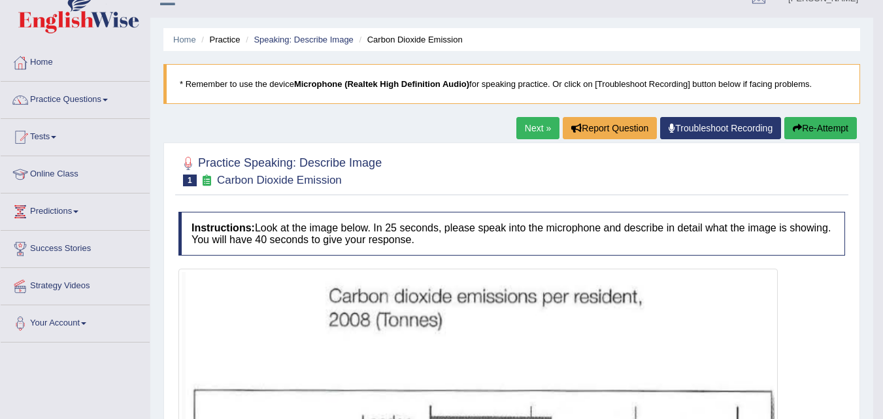
scroll to position [11, 0]
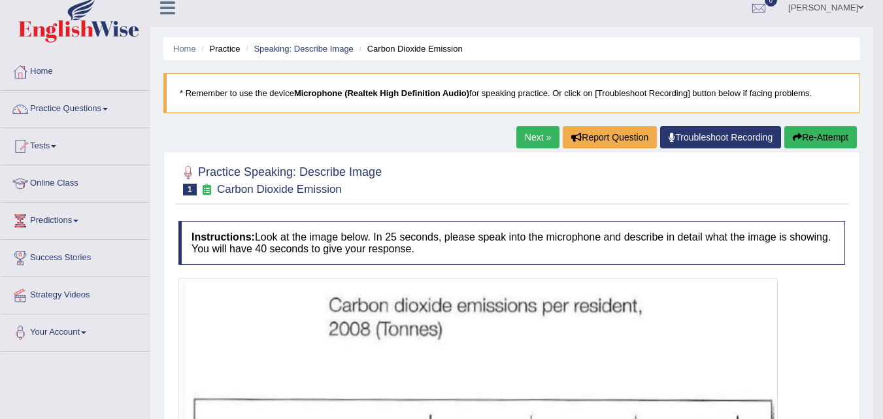
click at [824, 137] on button "Re-Attempt" at bounding box center [820, 137] width 73 height 22
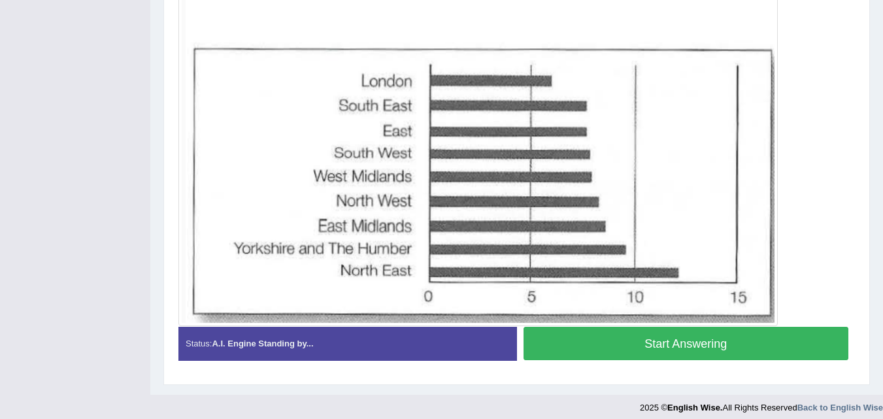
scroll to position [382, 0]
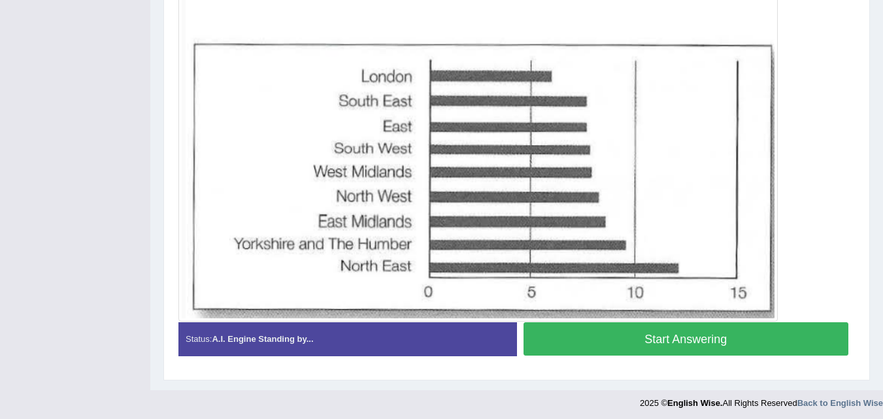
click at [704, 339] on button "Start Answering" at bounding box center [687, 338] width 326 height 33
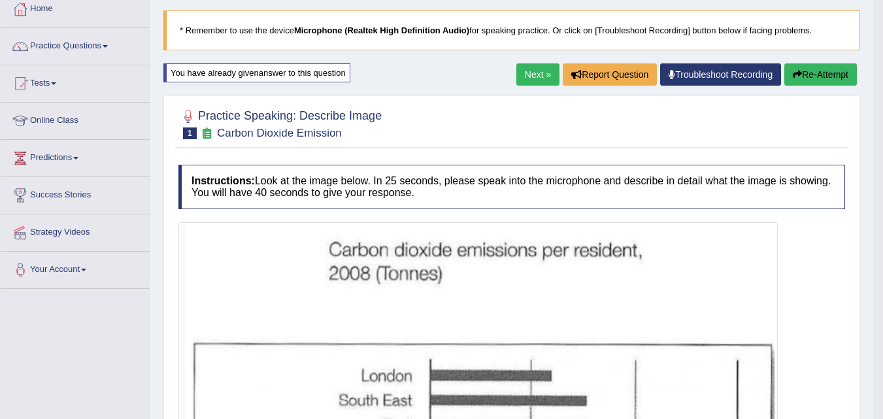
scroll to position [22, 0]
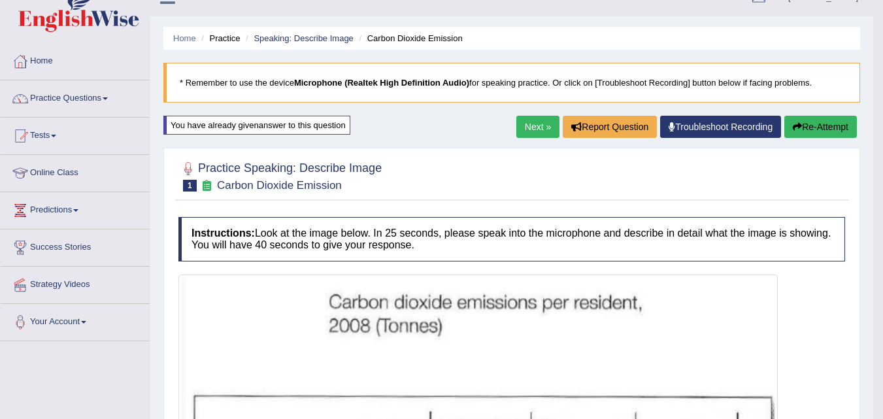
click at [817, 127] on button "Re-Attempt" at bounding box center [820, 127] width 73 height 22
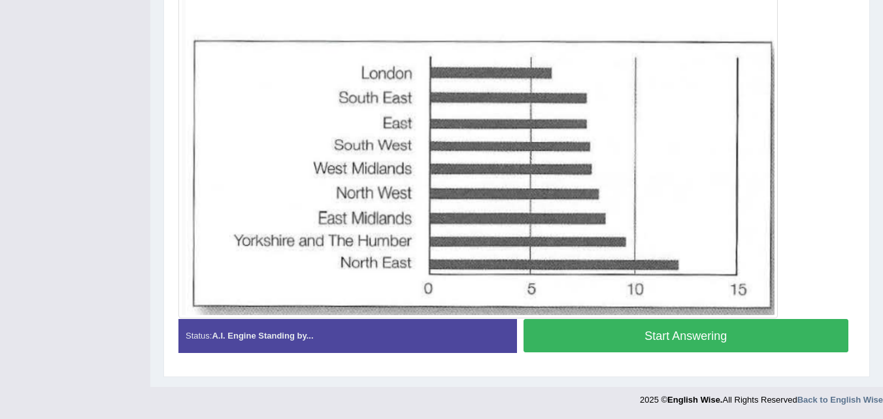
scroll to position [386, 0]
click at [646, 344] on button "Start Answering" at bounding box center [687, 335] width 326 height 33
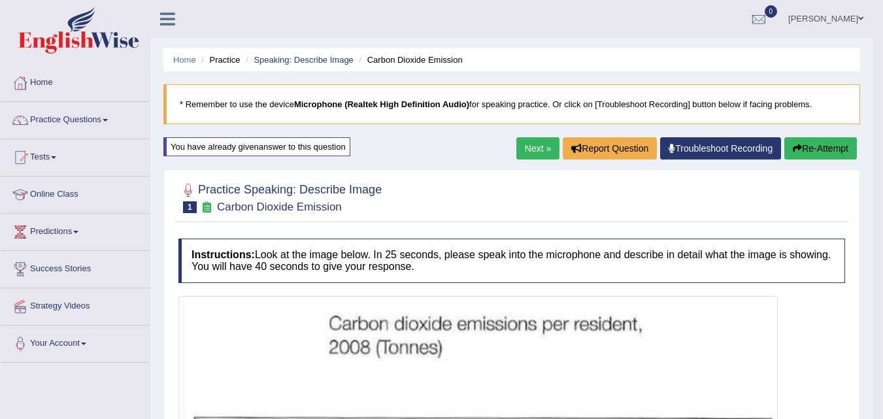
scroll to position [1, 0]
click at [531, 157] on link "Next »" at bounding box center [537, 148] width 43 height 22
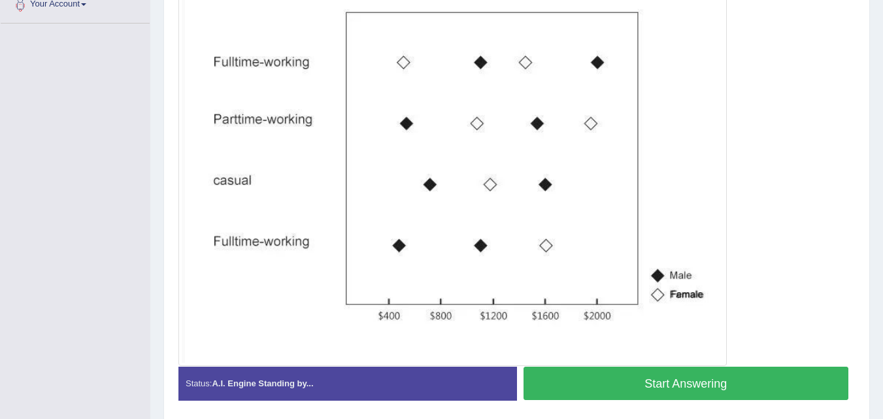
scroll to position [374, 0]
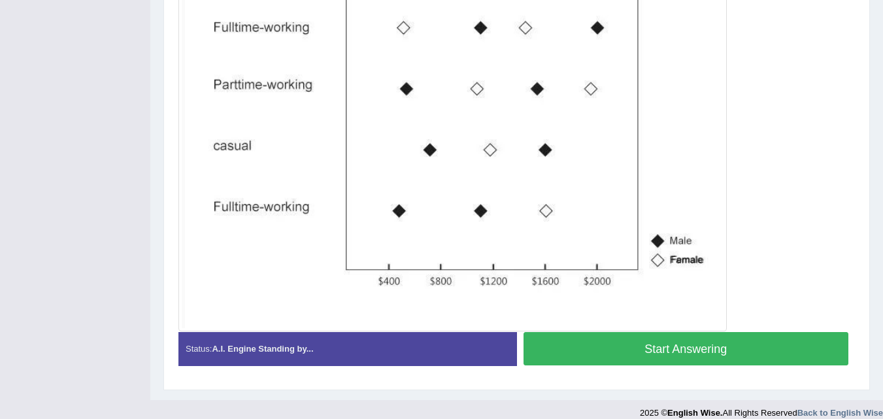
click at [560, 341] on button "Start Answering" at bounding box center [687, 348] width 326 height 33
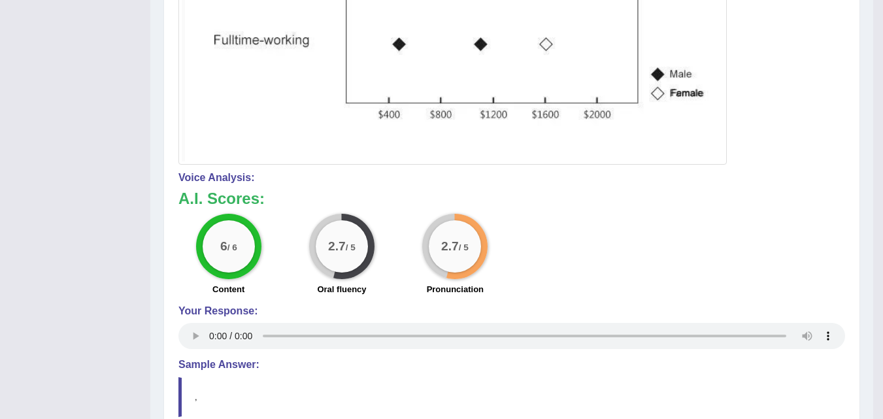
scroll to position [664, 0]
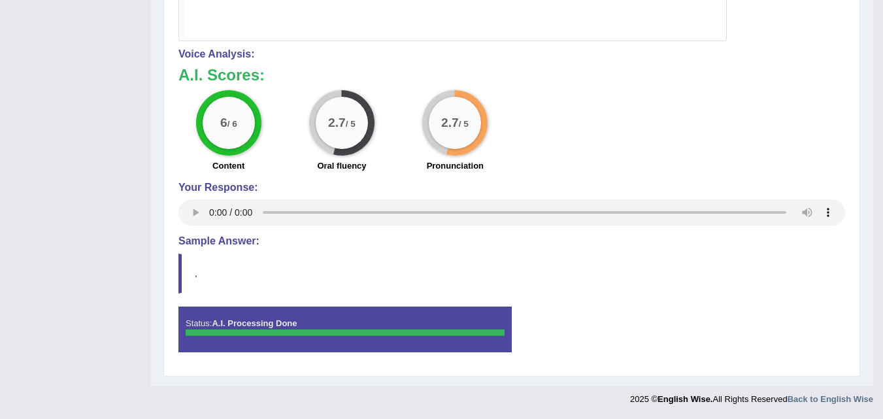
drag, startPoint x: 231, startPoint y: 254, endPoint x: 226, endPoint y: 233, distance: 21.7
click at [181, 278] on blockquote "," at bounding box center [511, 274] width 667 height 40
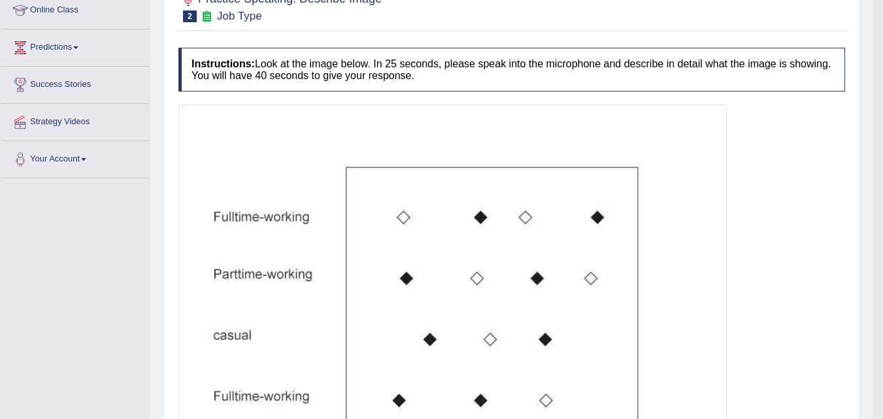
scroll to position [103, 0]
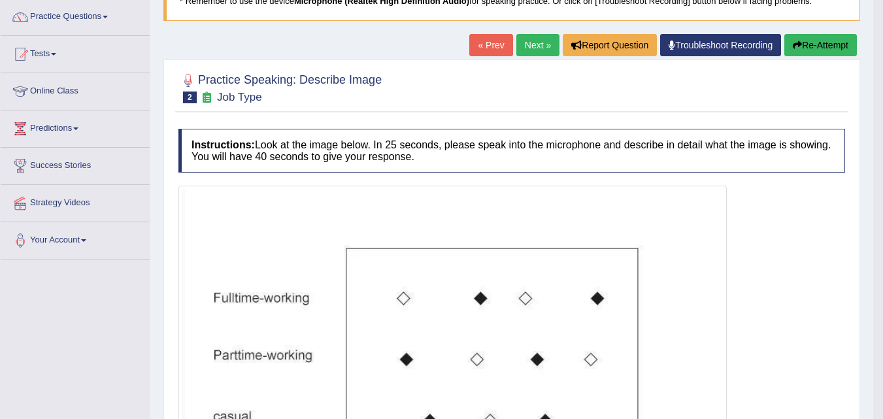
click at [803, 50] on button "Re-Attempt" at bounding box center [820, 45] width 73 height 22
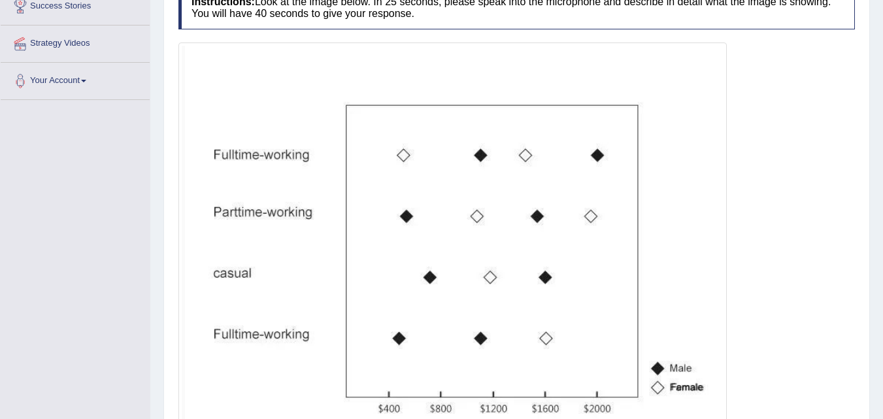
scroll to position [246, 0]
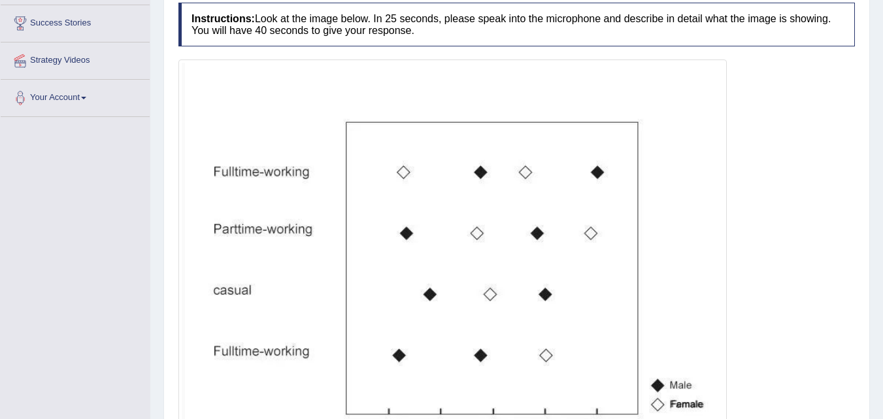
click at [639, 267] on img at bounding box center [453, 268] width 542 height 410
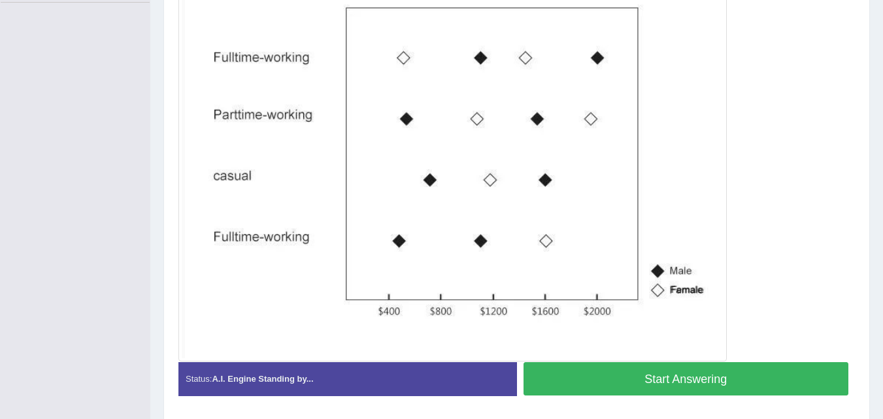
scroll to position [404, 0]
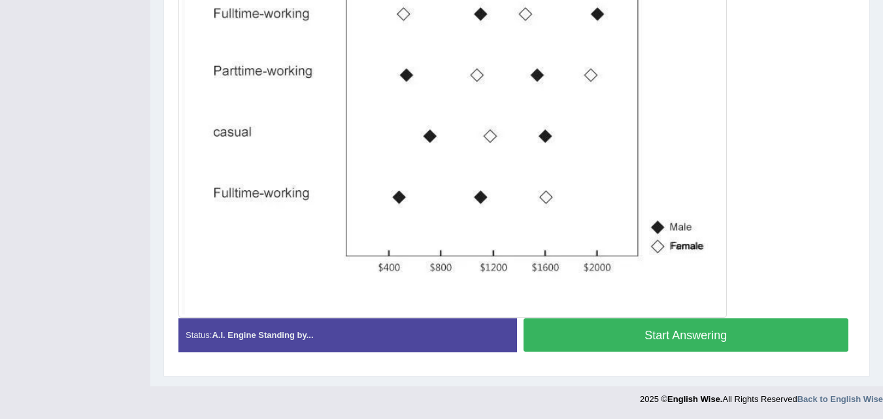
click at [681, 330] on button "Start Answering" at bounding box center [687, 334] width 326 height 33
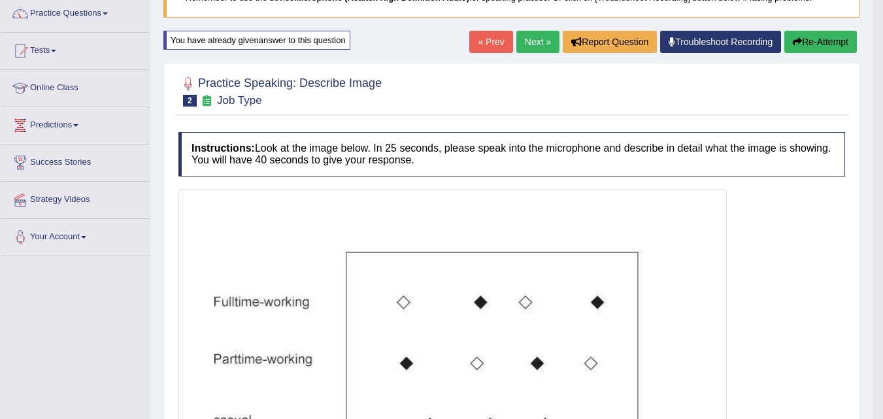
scroll to position [88, 0]
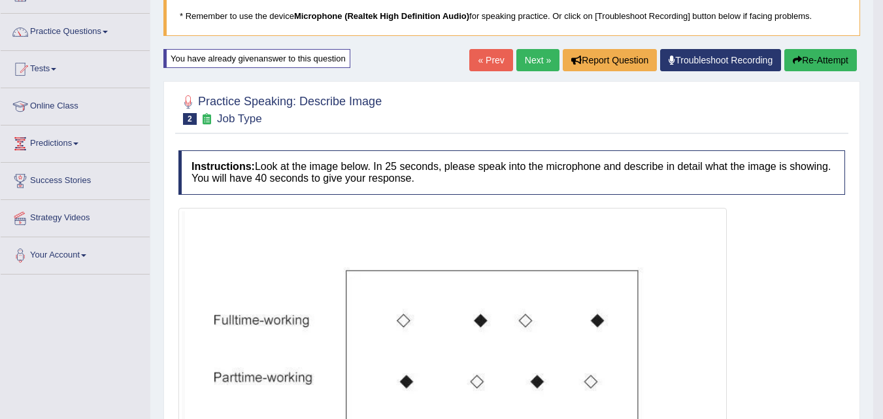
click at [809, 65] on button "Re-Attempt" at bounding box center [820, 60] width 73 height 22
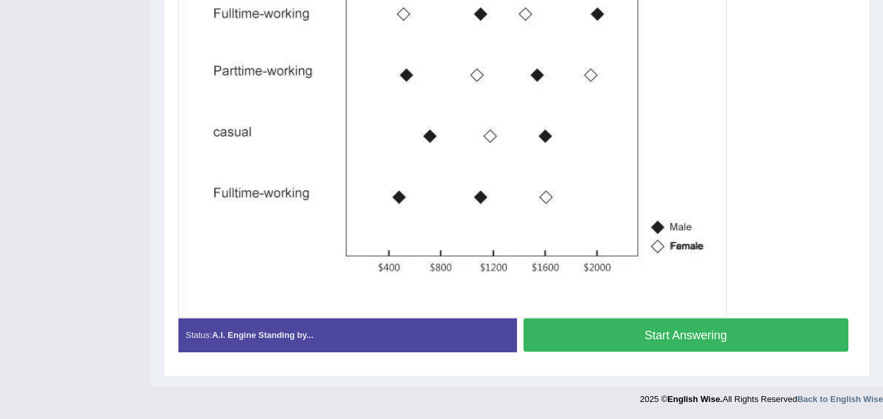
click at [588, 330] on button "Start Answering" at bounding box center [687, 334] width 326 height 33
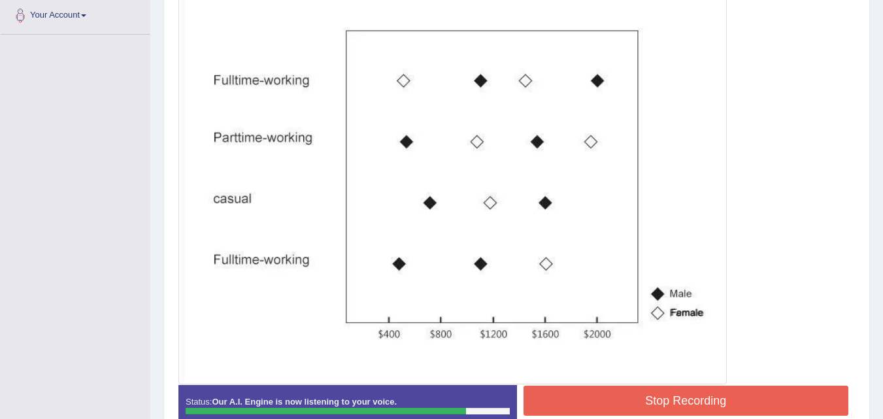
scroll to position [407, 0]
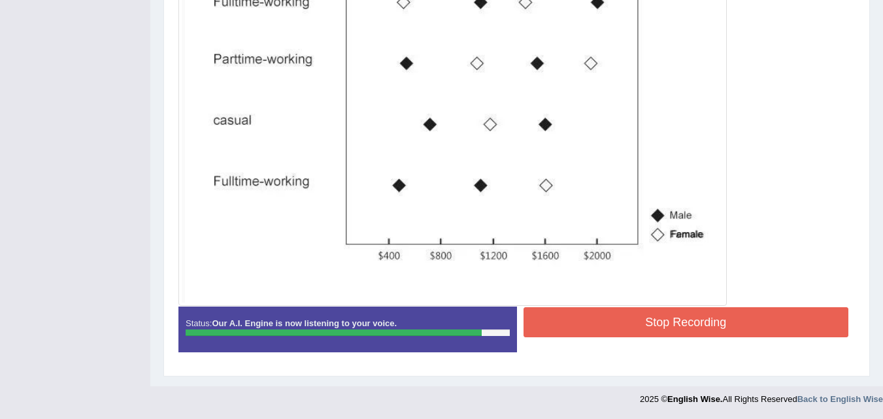
click at [556, 318] on button "Stop Recording" at bounding box center [687, 322] width 326 height 30
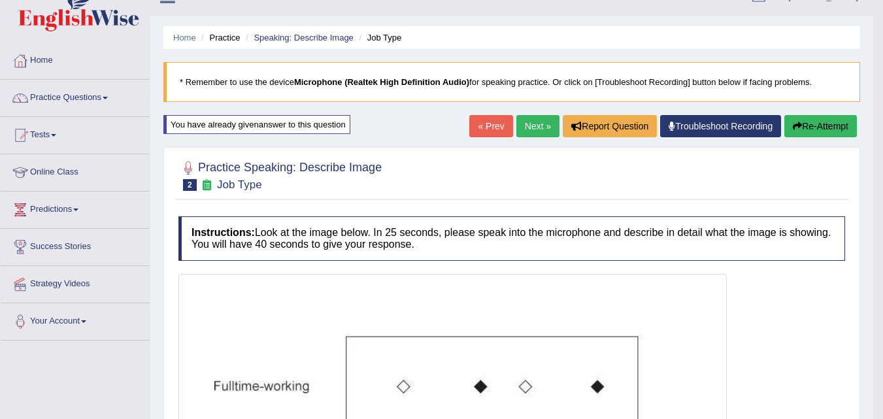
scroll to position [20, 0]
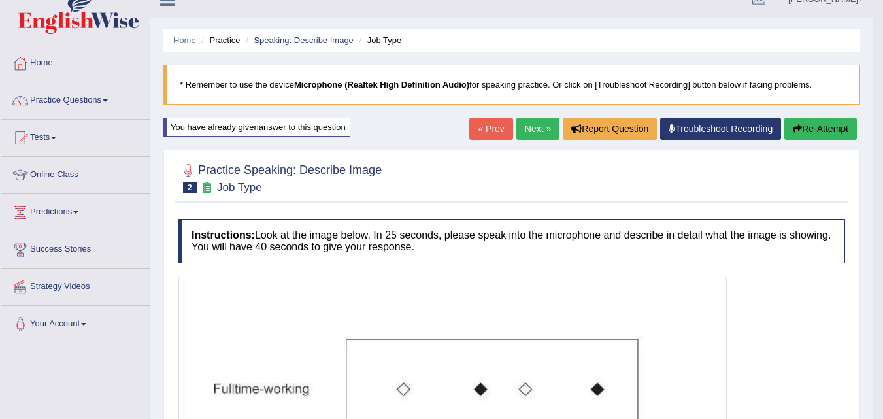
click at [528, 123] on link "Next »" at bounding box center [537, 129] width 43 height 22
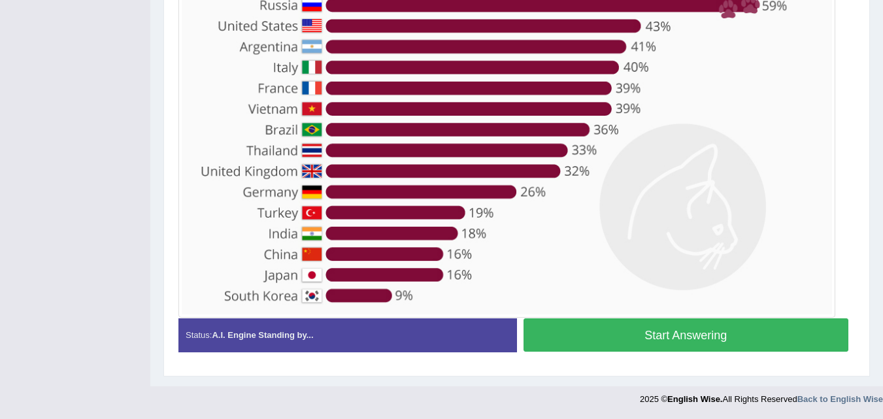
scroll to position [366, 0]
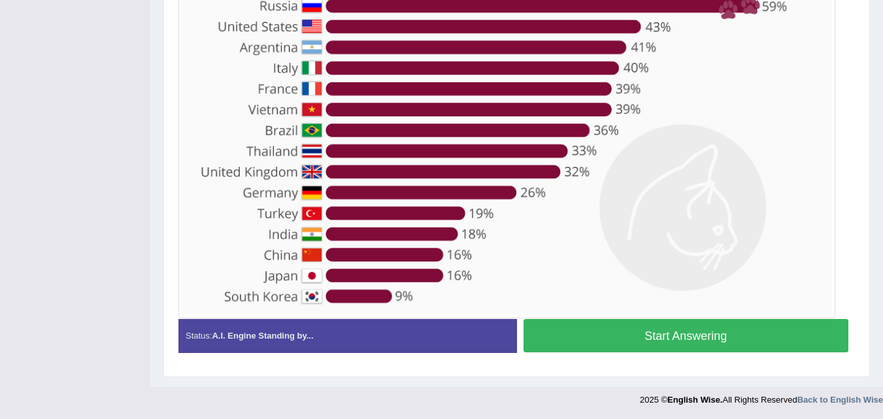
click at [623, 328] on button "Start Answering" at bounding box center [687, 335] width 326 height 33
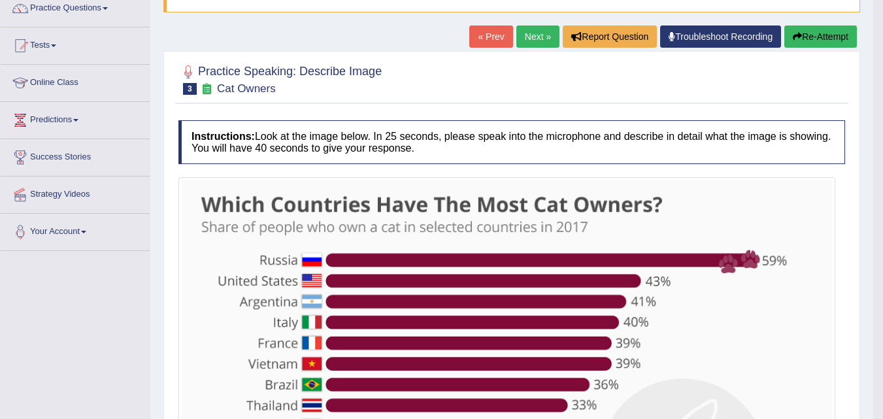
scroll to position [86, 0]
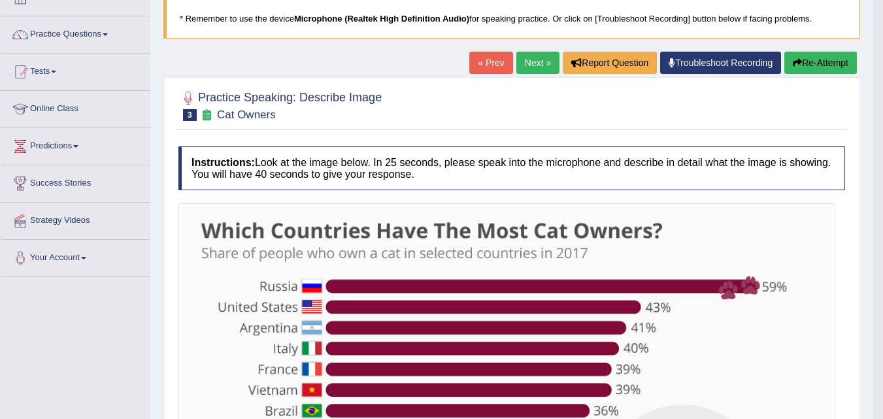
click at [816, 64] on button "Re-Attempt" at bounding box center [820, 63] width 73 height 22
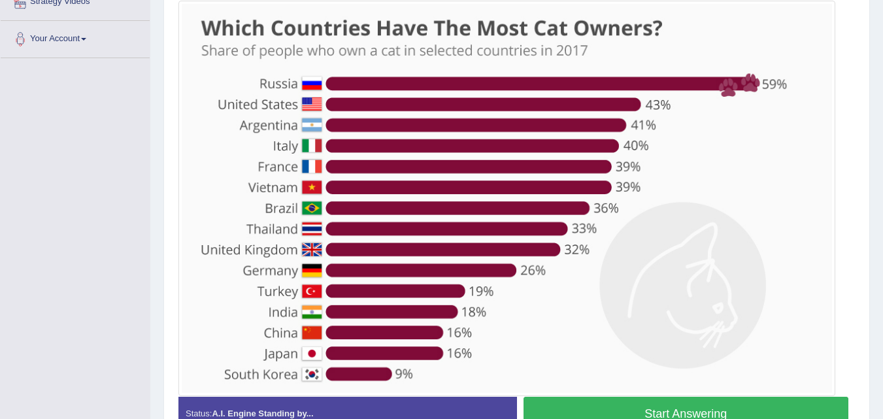
scroll to position [383, 0]
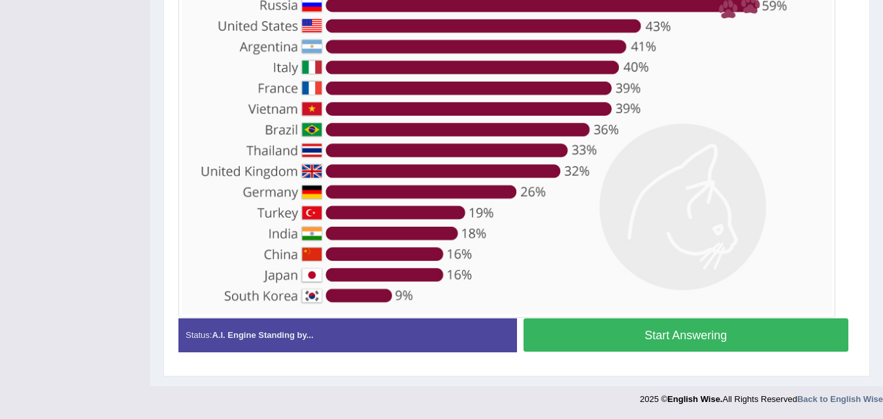
click at [705, 329] on button "Start Answering" at bounding box center [687, 334] width 326 height 33
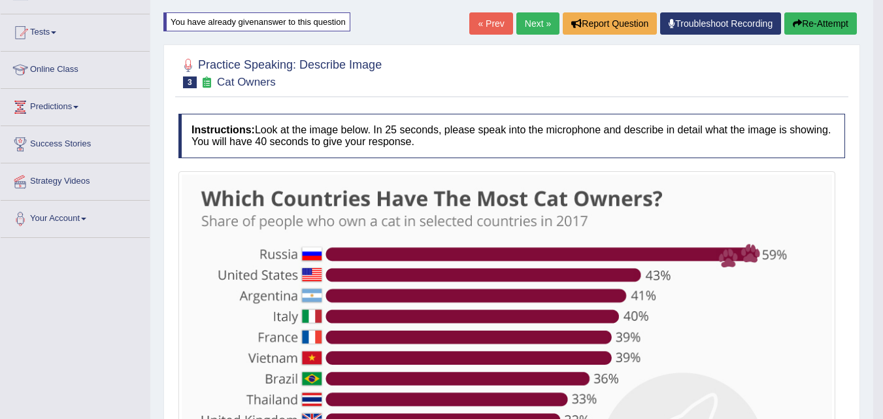
scroll to position [134, 0]
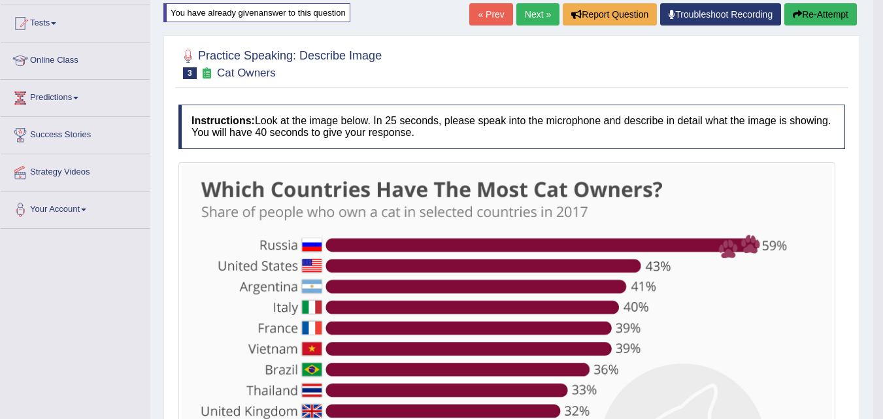
click at [829, 19] on button "Re-Attempt" at bounding box center [820, 14] width 73 height 22
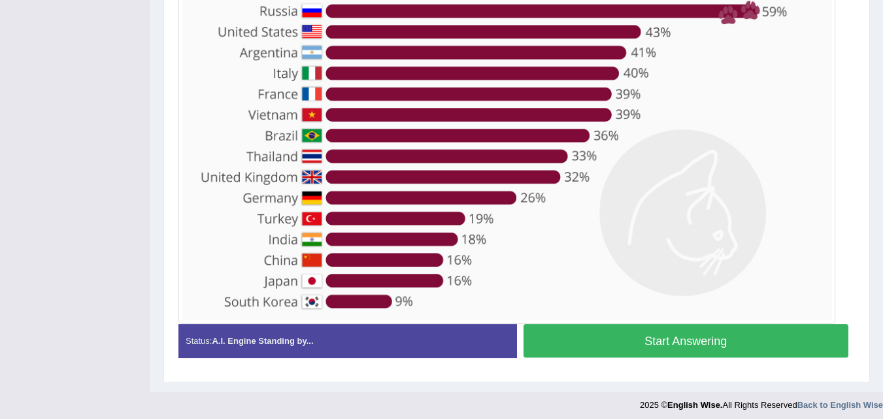
scroll to position [383, 0]
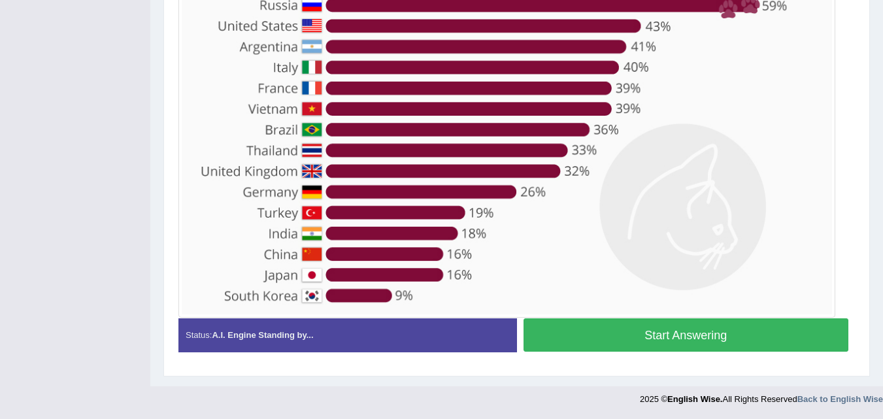
click at [640, 341] on button "Start Answering" at bounding box center [687, 334] width 326 height 33
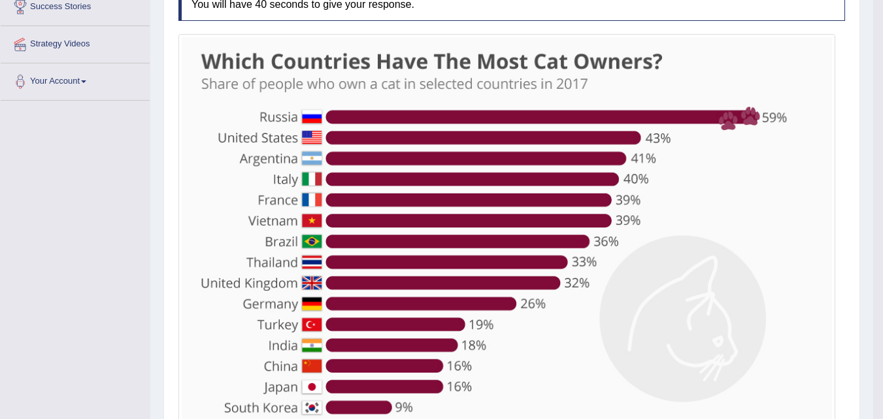
scroll to position [0, 0]
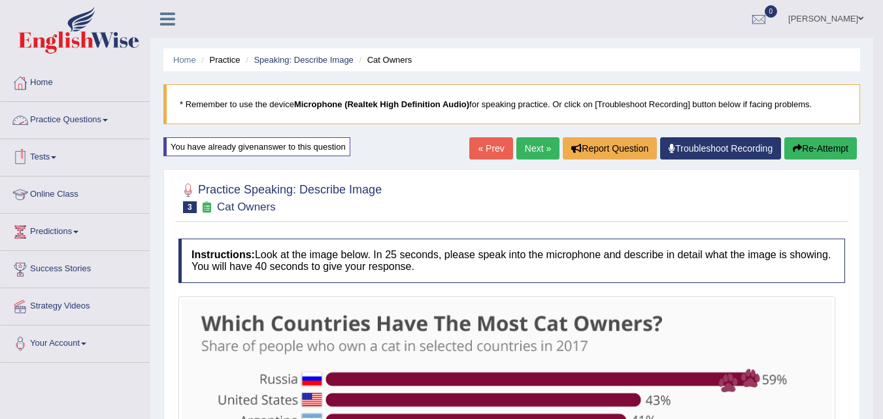
click at [42, 150] on link "Tests" at bounding box center [75, 155] width 149 height 33
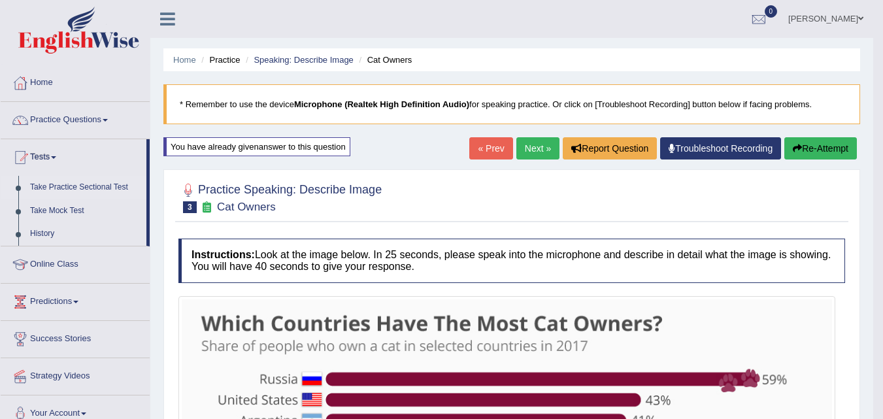
click at [75, 182] on link "Take Practice Sectional Test" at bounding box center [85, 188] width 122 height 24
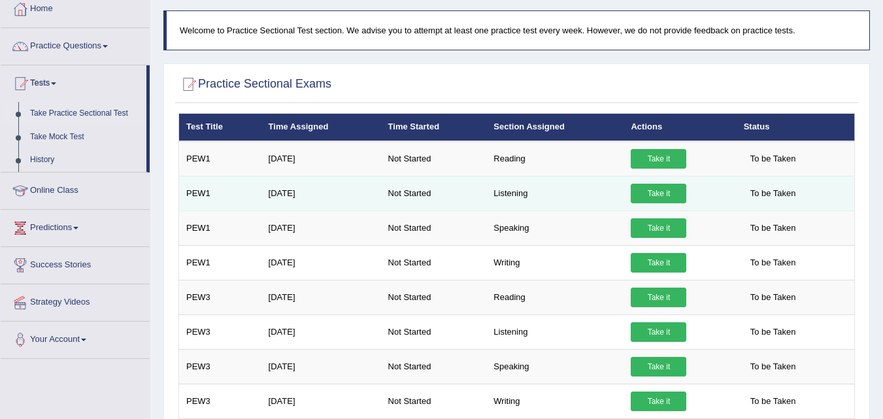
click at [657, 194] on link "Take it" at bounding box center [659, 194] width 56 height 20
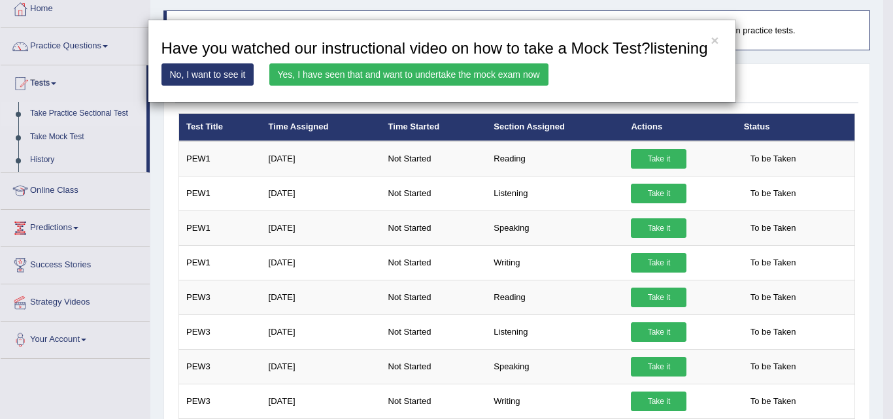
click at [218, 71] on link "No, I want to see it" at bounding box center [207, 74] width 93 height 22
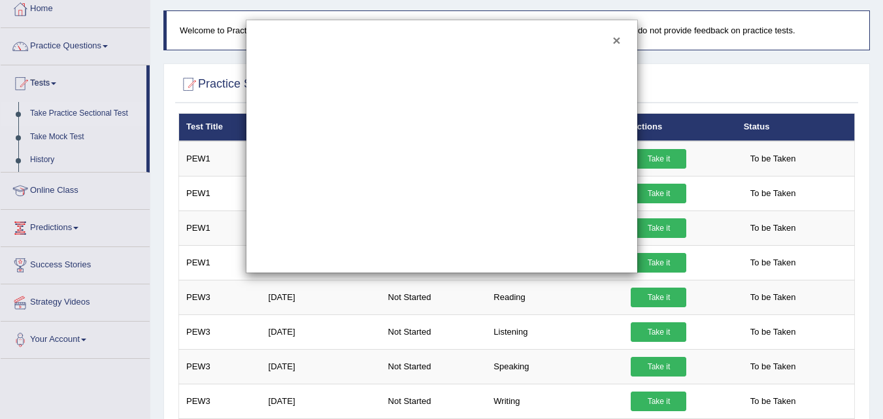
click at [613, 37] on button "×" at bounding box center [616, 40] width 8 height 14
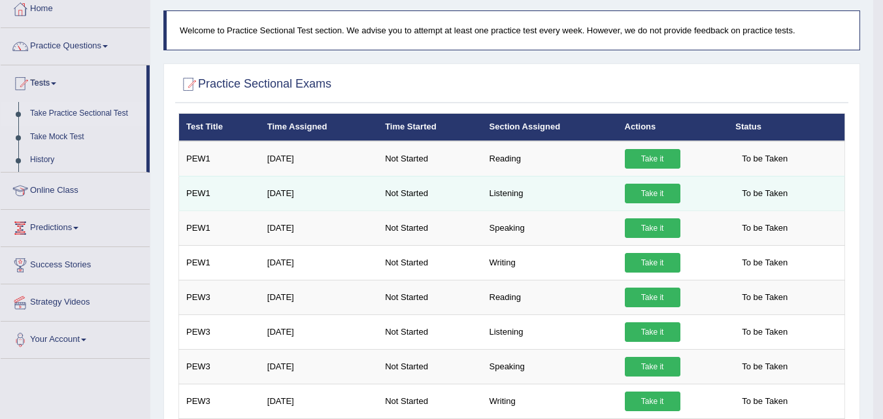
click at [645, 201] on link "Take it" at bounding box center [653, 194] width 56 height 20
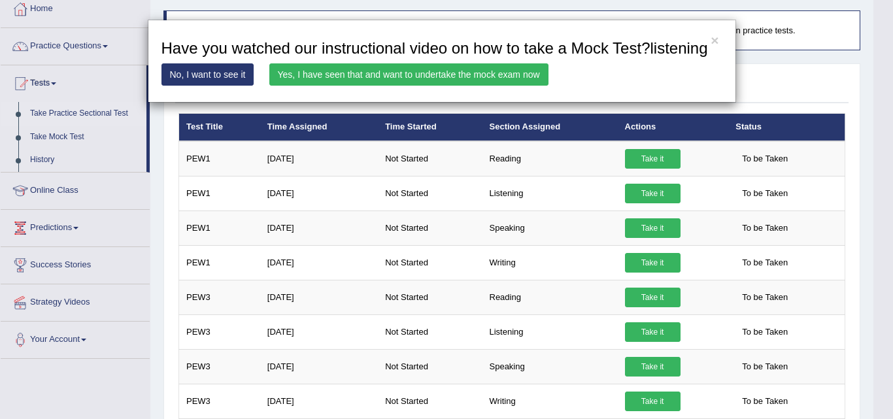
click at [460, 77] on link "Yes, I have seen that and want to undertake the mock exam now" at bounding box center [408, 74] width 279 height 22
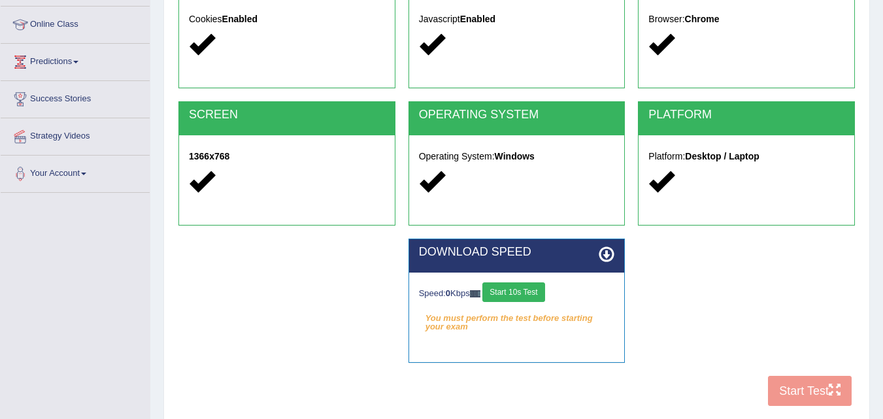
scroll to position [173, 0]
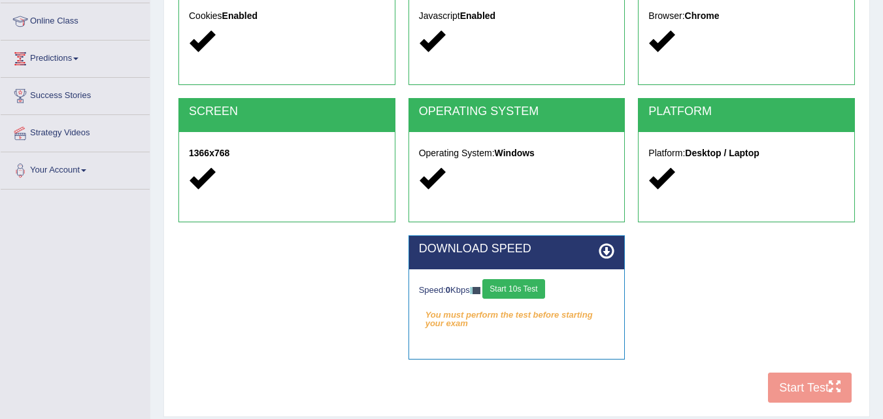
click at [782, 399] on div "COOKIES Cookies Enabled JAVASCRIPT Javascript Enabled BROWSER Browser: Chrome S…" at bounding box center [516, 185] width 683 height 449
click at [788, 385] on div "COOKIES Cookies Enabled JAVASCRIPT Javascript Enabled BROWSER Browser: Chrome S…" at bounding box center [516, 185] width 683 height 449
click at [545, 288] on button "Start 10s Test" at bounding box center [513, 289] width 62 height 20
click at [520, 287] on button "Start 10s Test" at bounding box center [523, 289] width 62 height 20
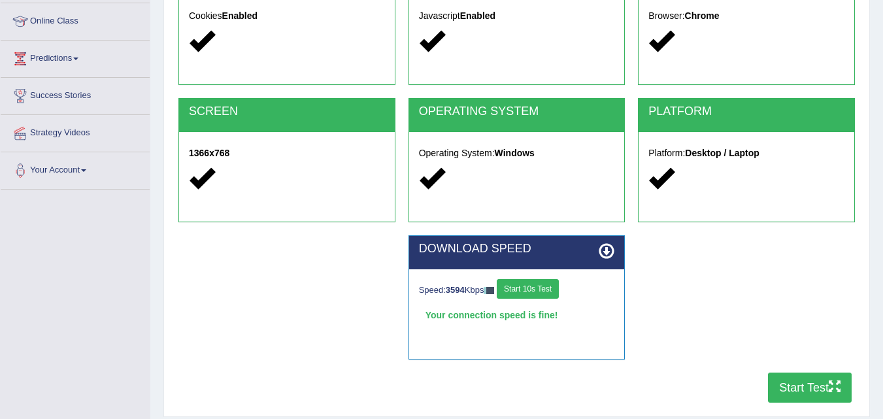
click at [805, 388] on button "Start Test" at bounding box center [810, 388] width 84 height 30
